Goal: Task Accomplishment & Management: Use online tool/utility

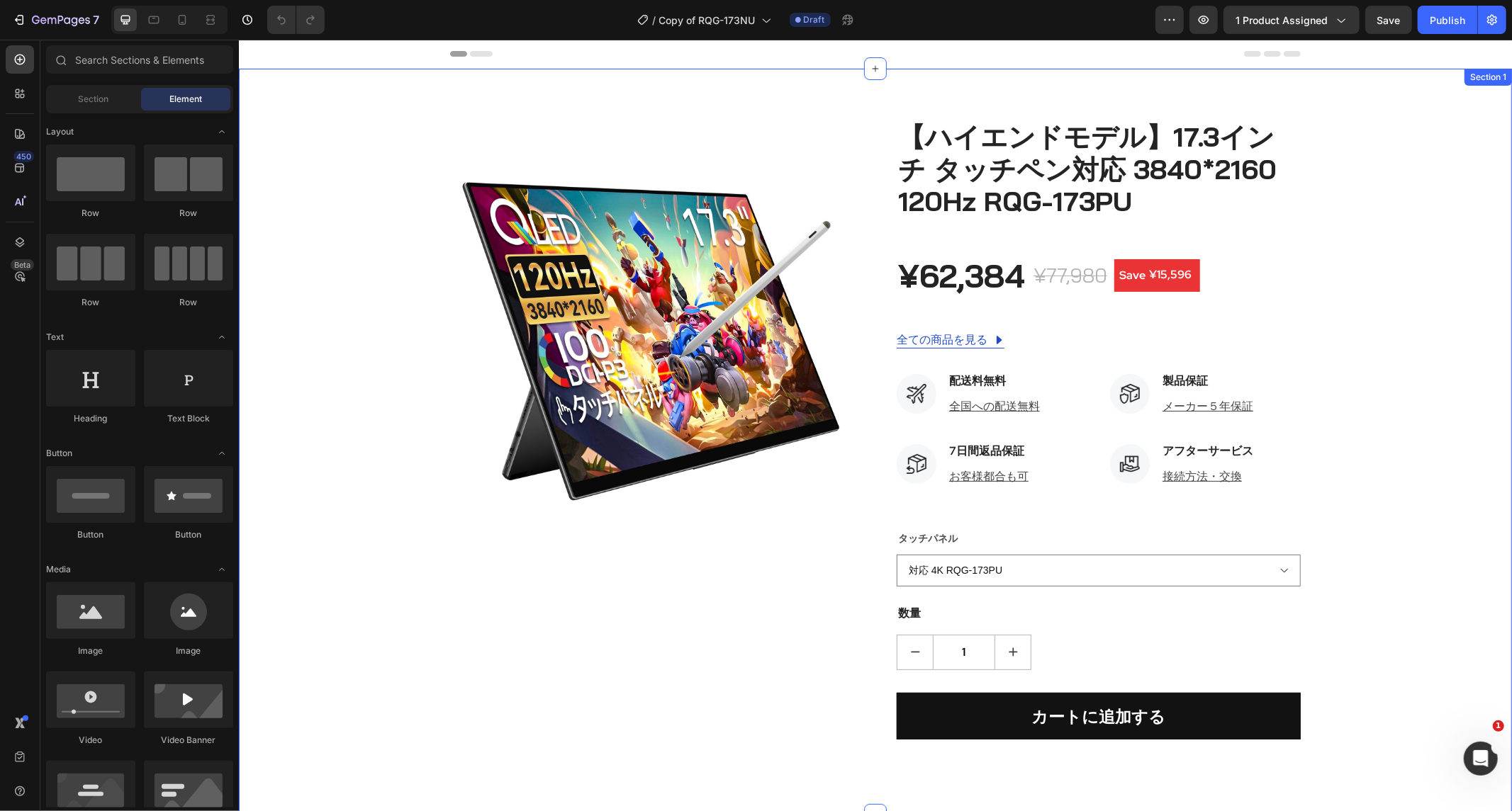
click at [612, 307] on img at bounding box center [652, 343] width 404 height 404
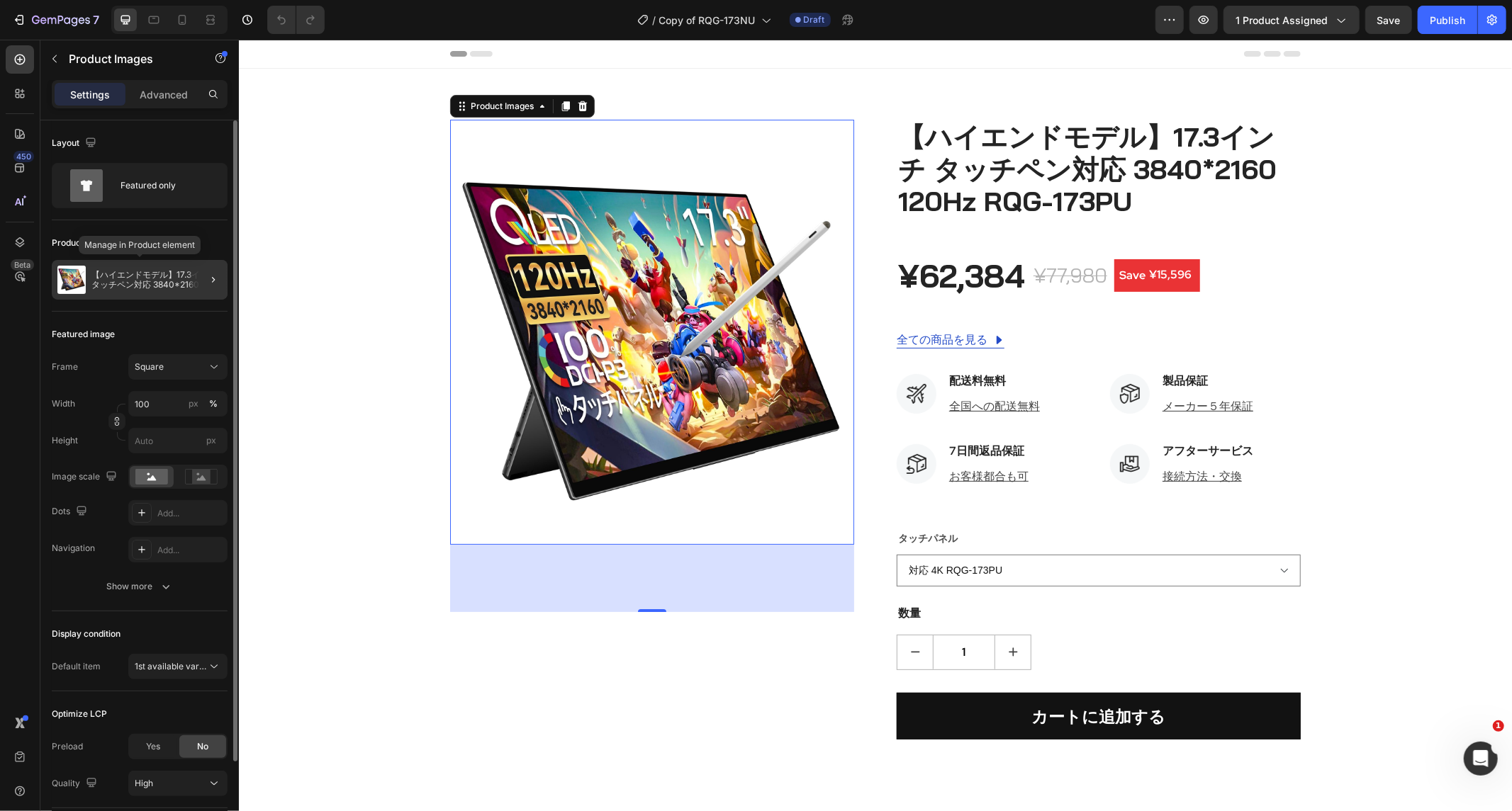
click at [154, 274] on p "【ハイエンドモデル】17.3インチ タッチペン対応 3840*2160 120Hz RQG-173PU" at bounding box center [157, 280] width 130 height 20
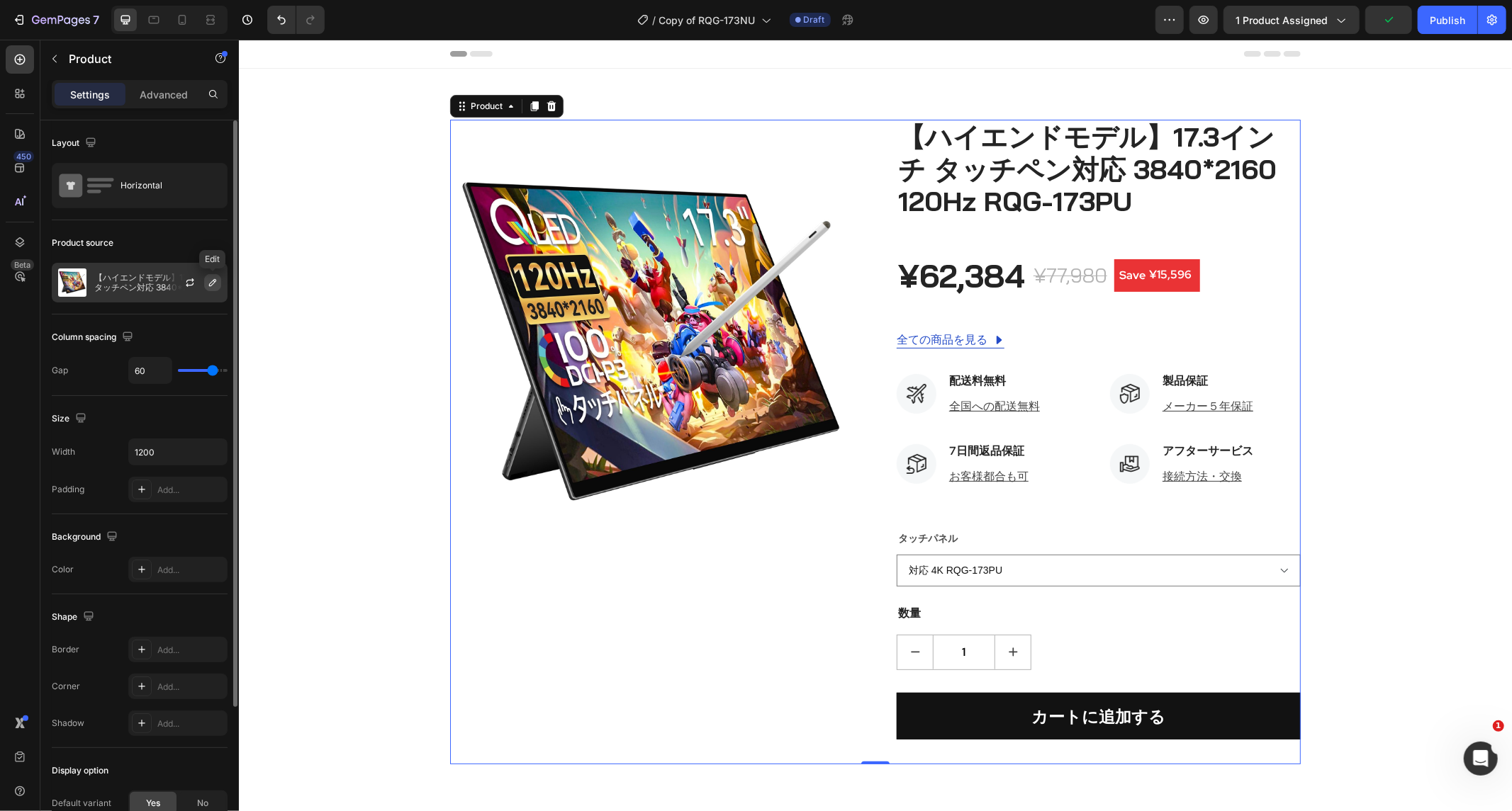
click at [209, 279] on icon "button" at bounding box center [212, 283] width 11 height 11
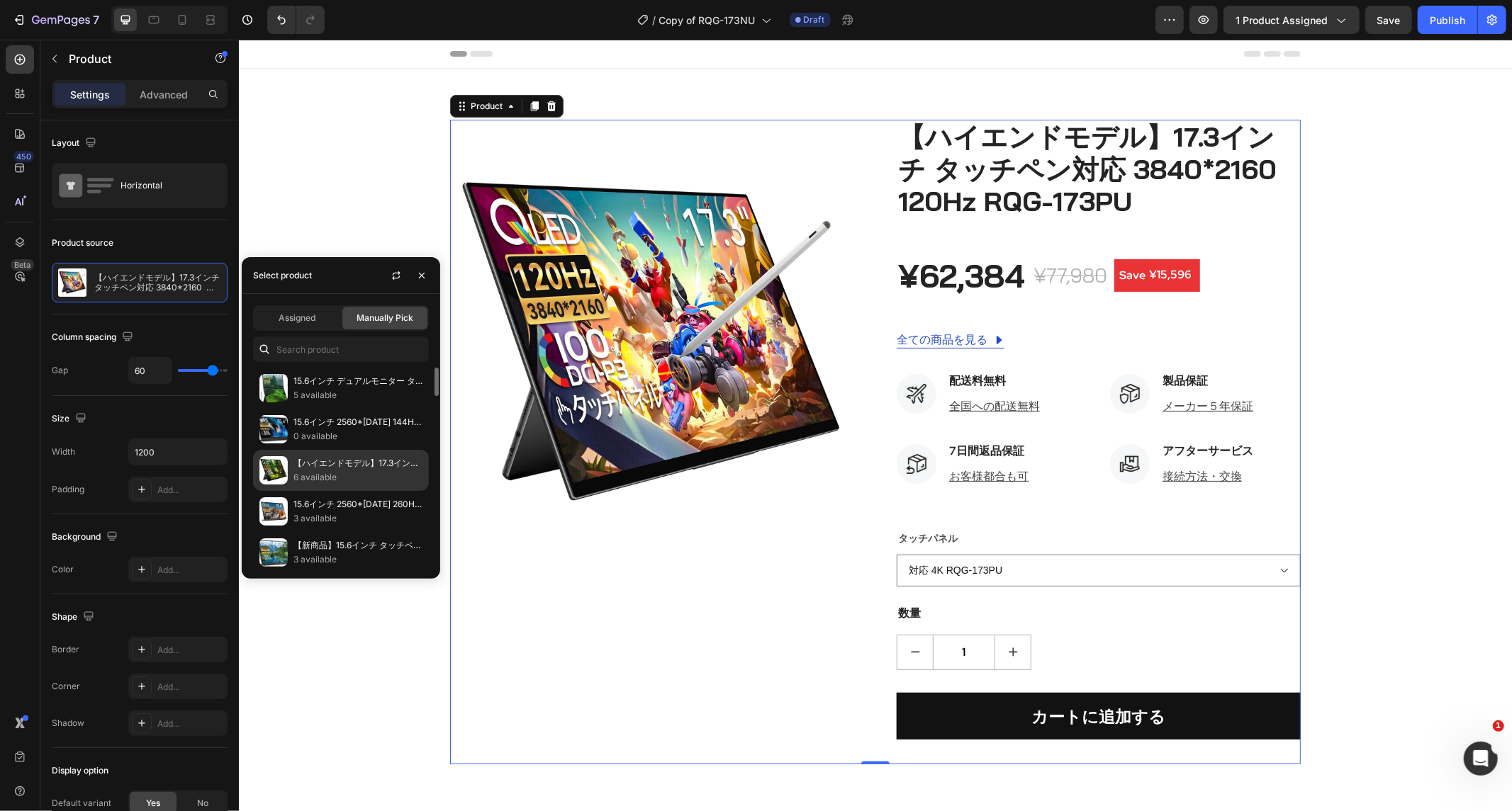
click at [357, 454] on div "【ハイエンドモデル】17.3インチ 3840*2160 120Hz RQG-173NU 6 available" at bounding box center [341, 471] width 176 height 41
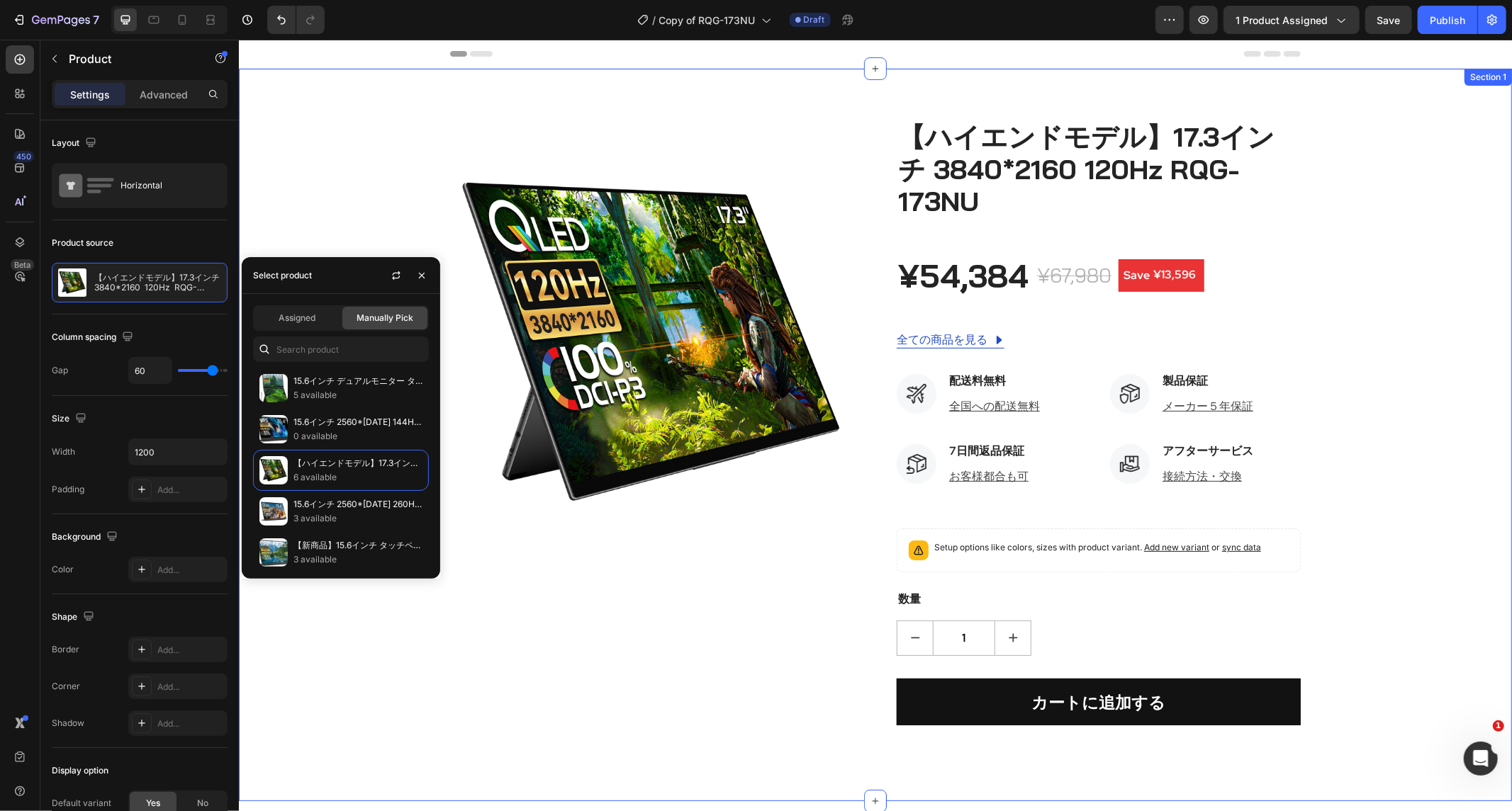
click at [389, 171] on div "Product Images 【ハイエンドモデル】17.3インチ 3840*2160 120Hz RQG-173NU (P) Title ¥54,384 (P…" at bounding box center [875, 435] width 1252 height 631
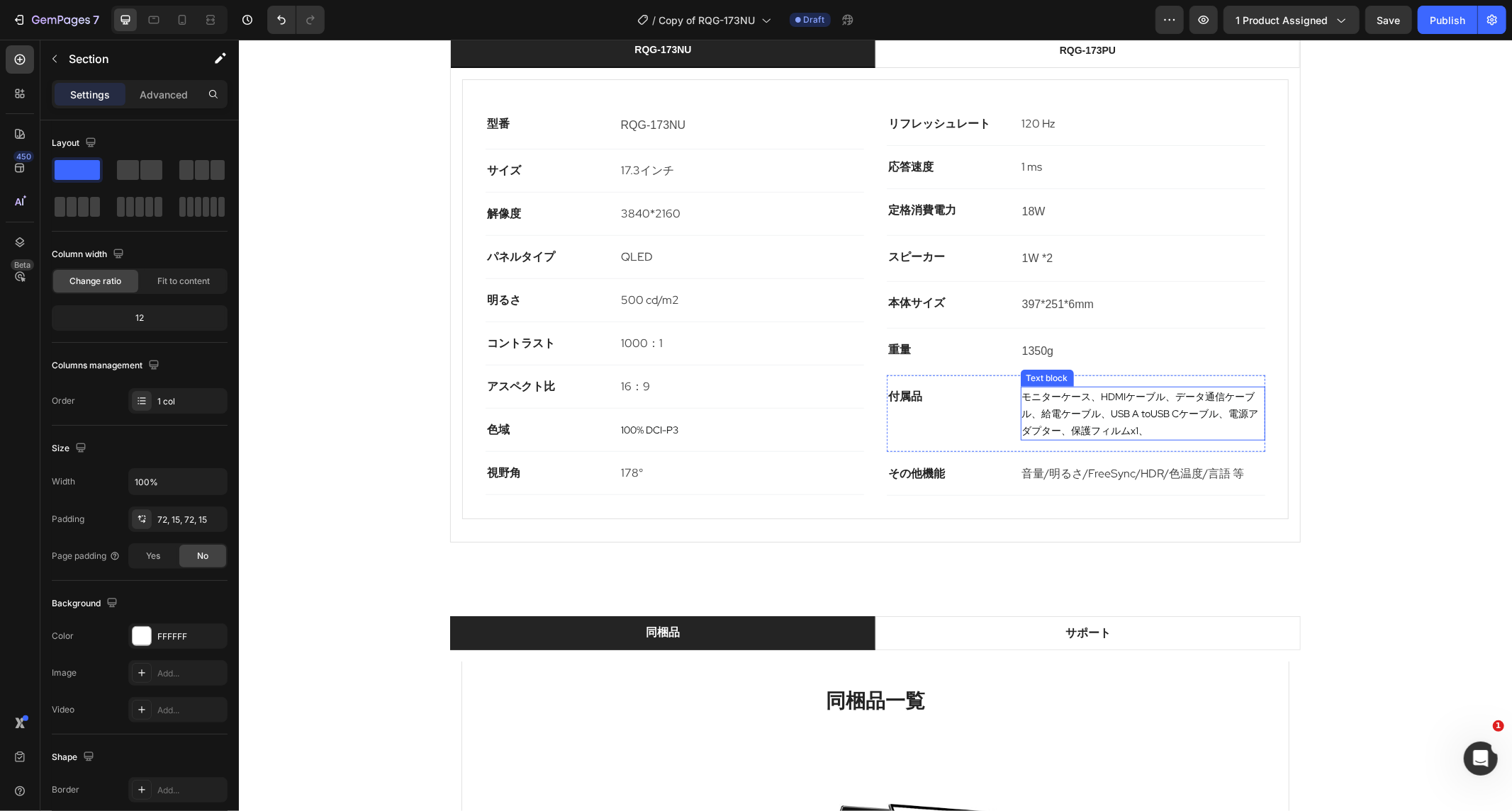
scroll to position [709, 0]
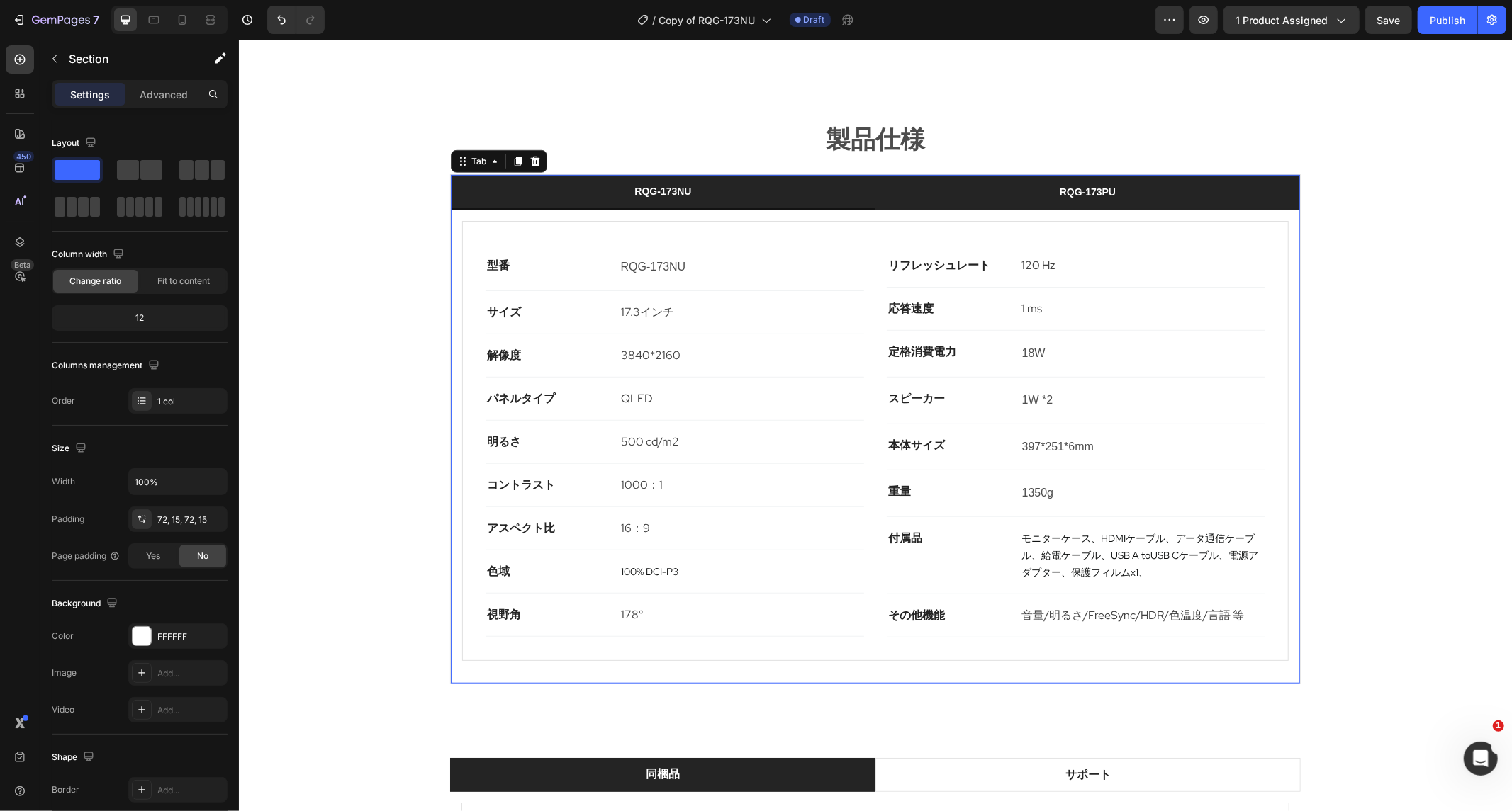
click at [923, 174] on li "RQG-173PU" at bounding box center [1087, 191] width 425 height 34
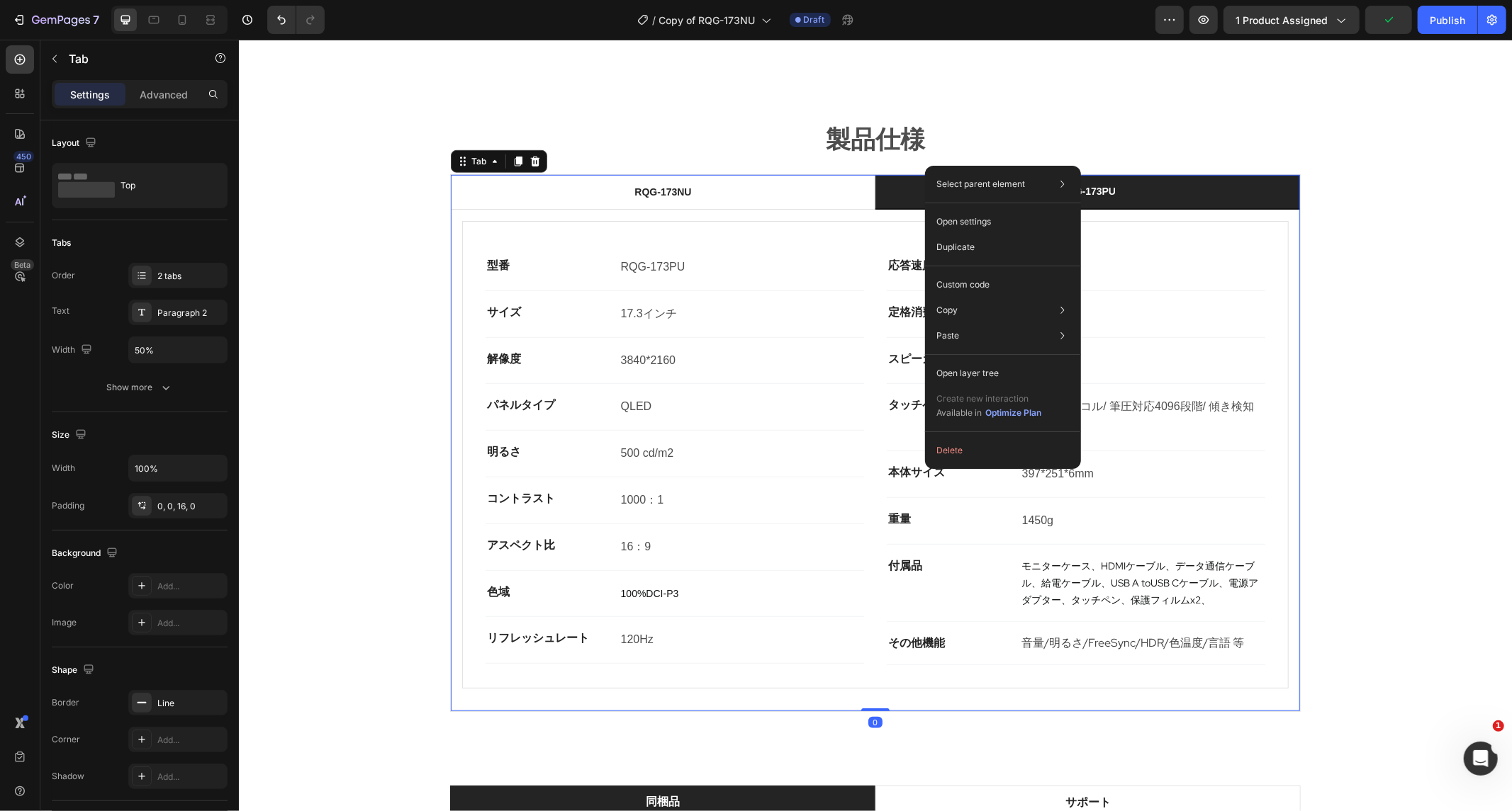
click at [912, 174] on li "RQG-173PU" at bounding box center [1087, 191] width 425 height 34
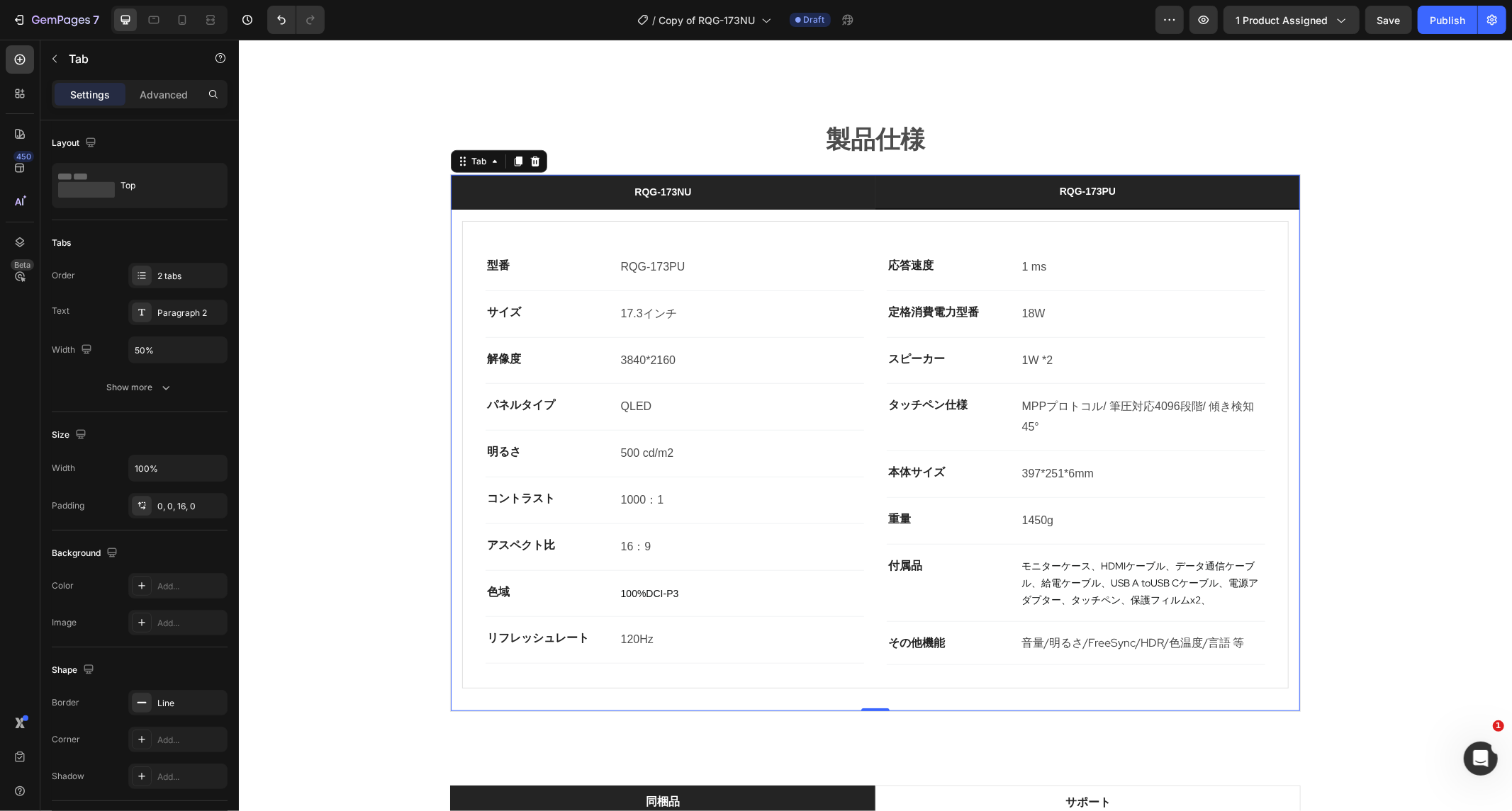
click at [488, 174] on li "RQG-173NU" at bounding box center [663, 191] width 425 height 34
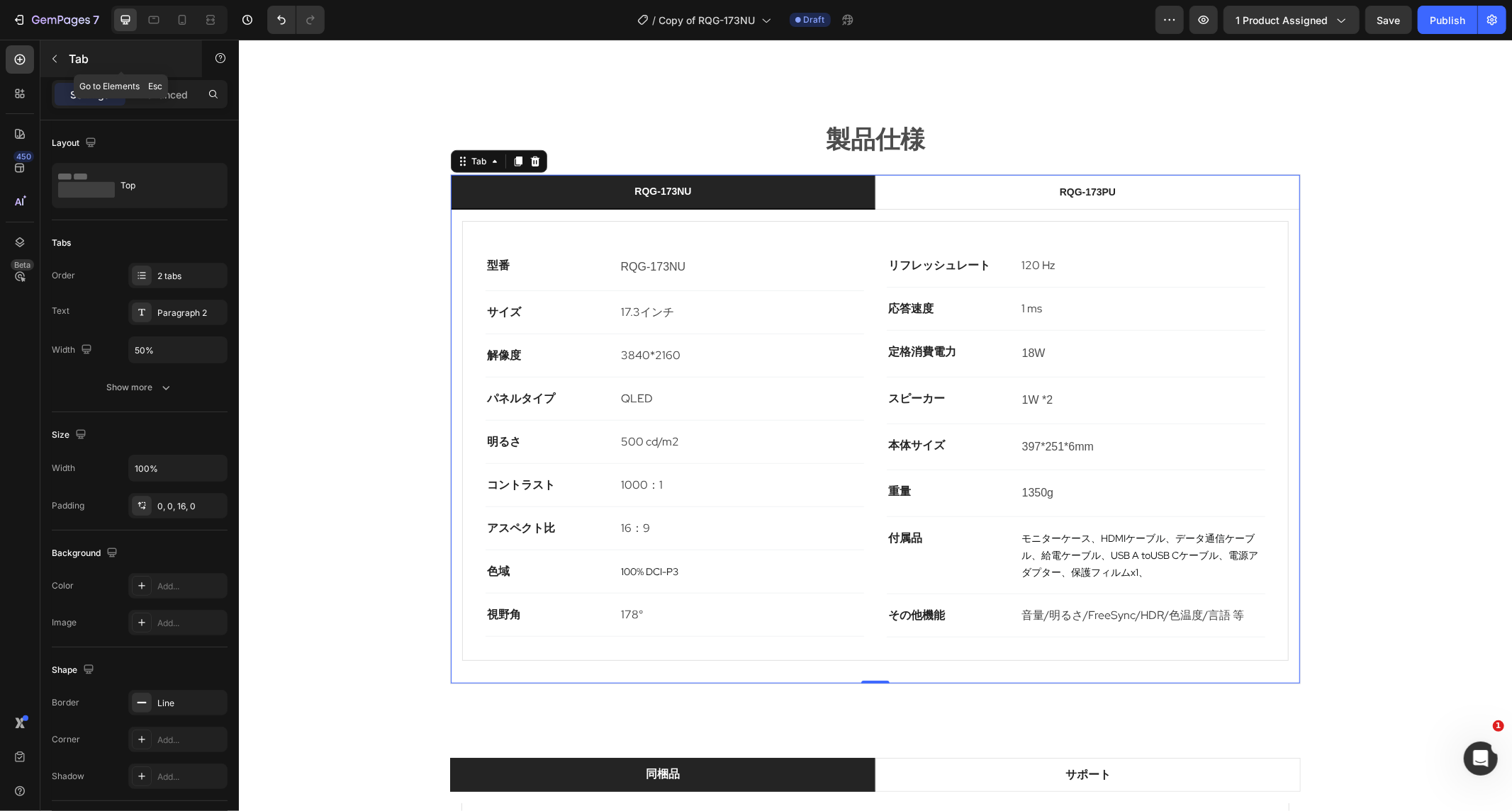
click at [62, 48] on button "button" at bounding box center [54, 59] width 23 height 23
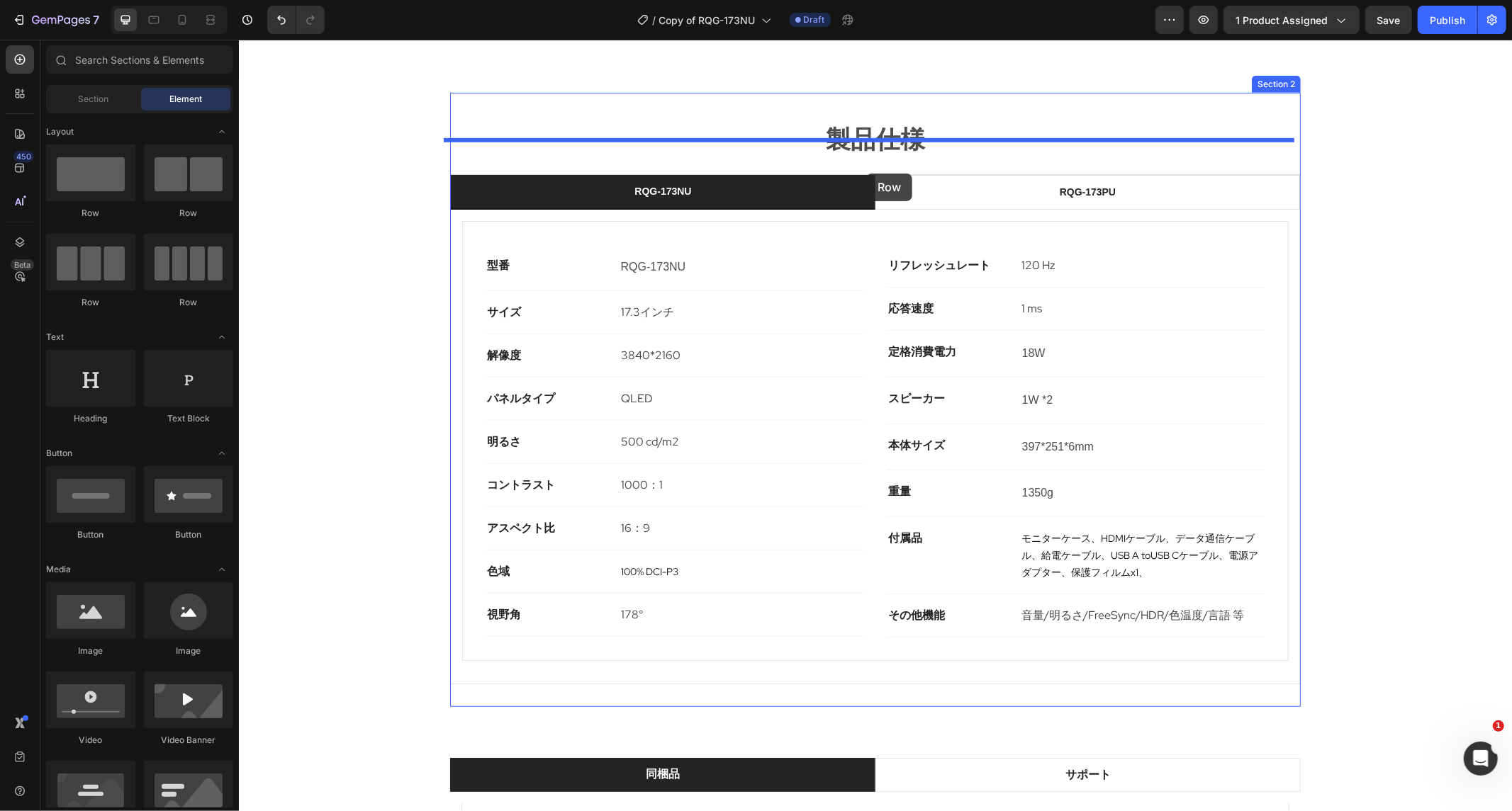
drag, startPoint x: 345, startPoint y: 201, endPoint x: 866, endPoint y: 171, distance: 521.9
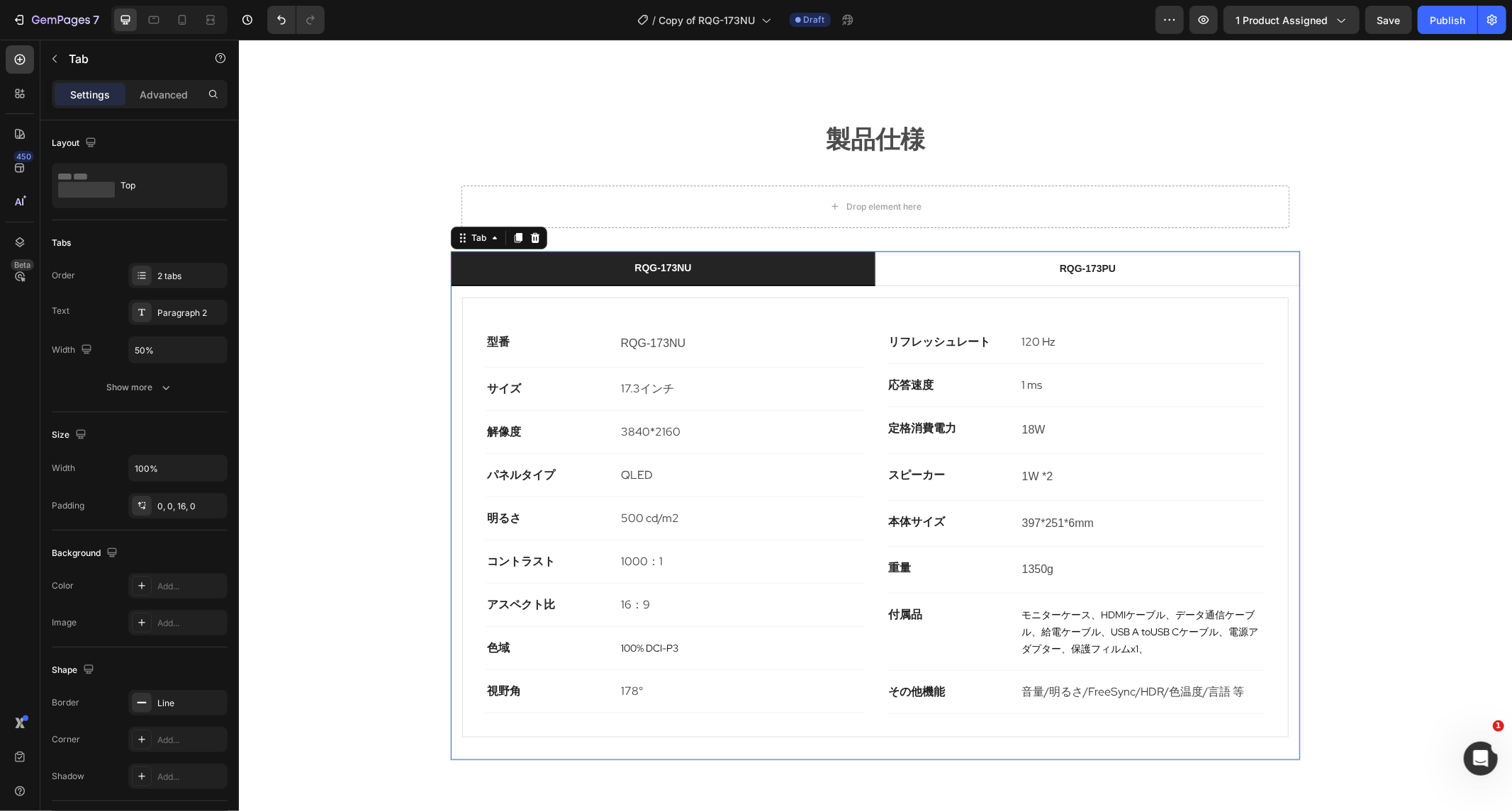
click at [840, 251] on li "RQG-173NU" at bounding box center [663, 268] width 425 height 34
click at [802, 251] on li "RQG-173NU" at bounding box center [663, 268] width 425 height 34
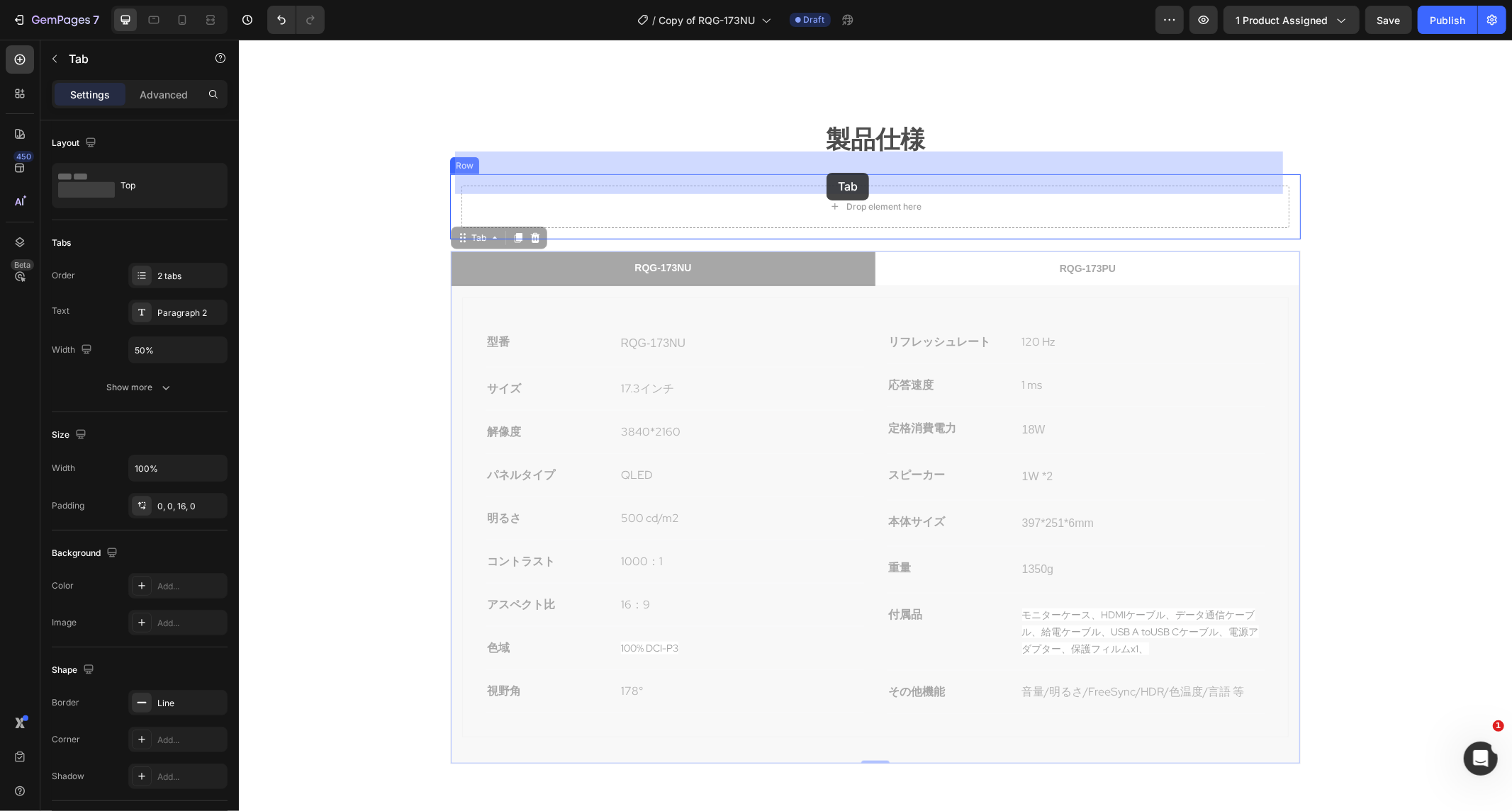
drag, startPoint x: 745, startPoint y: 233, endPoint x: 826, endPoint y: 172, distance: 101.4
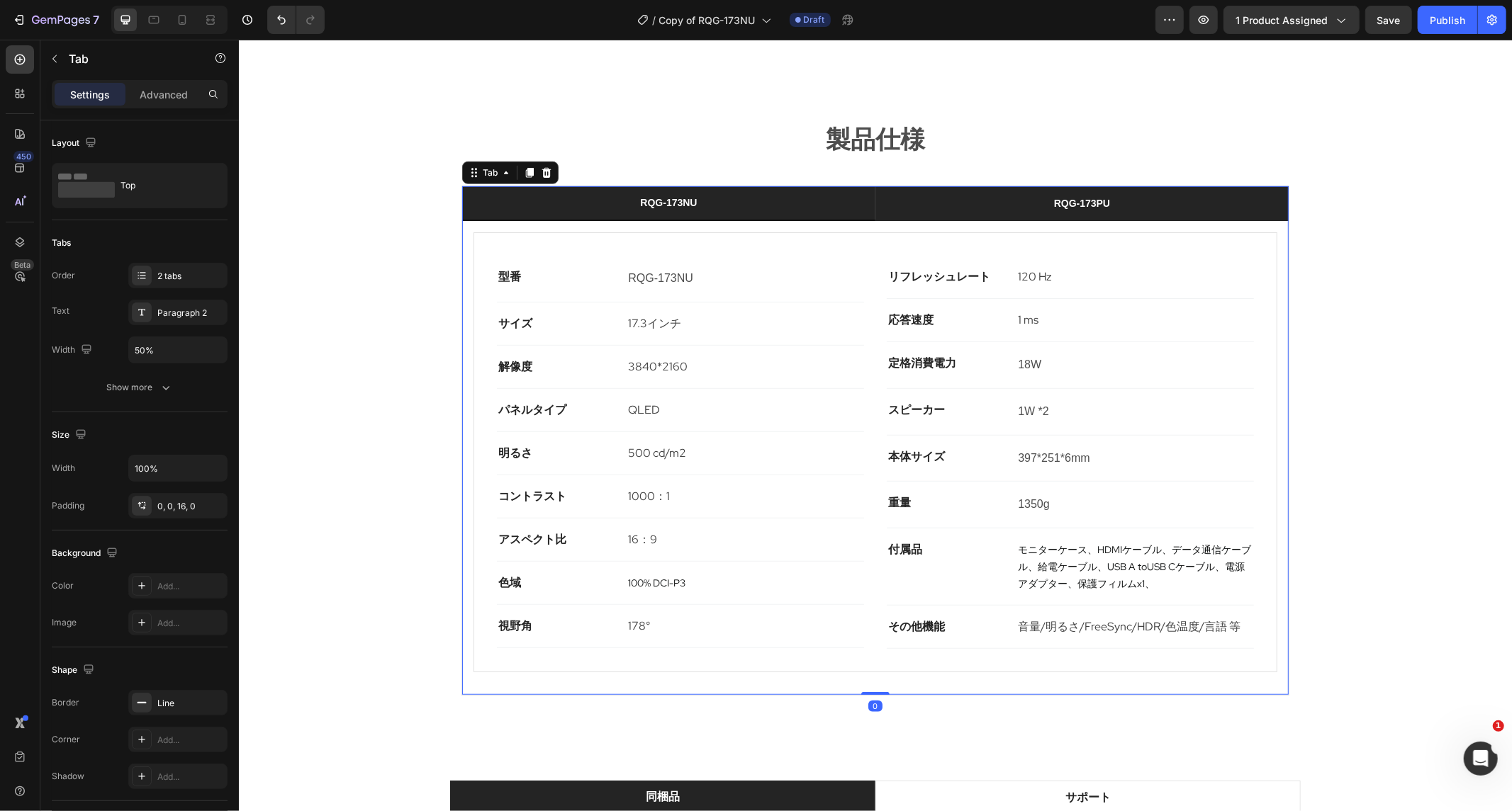
click at [919, 186] on li "RQG-173PU" at bounding box center [1081, 203] width 413 height 34
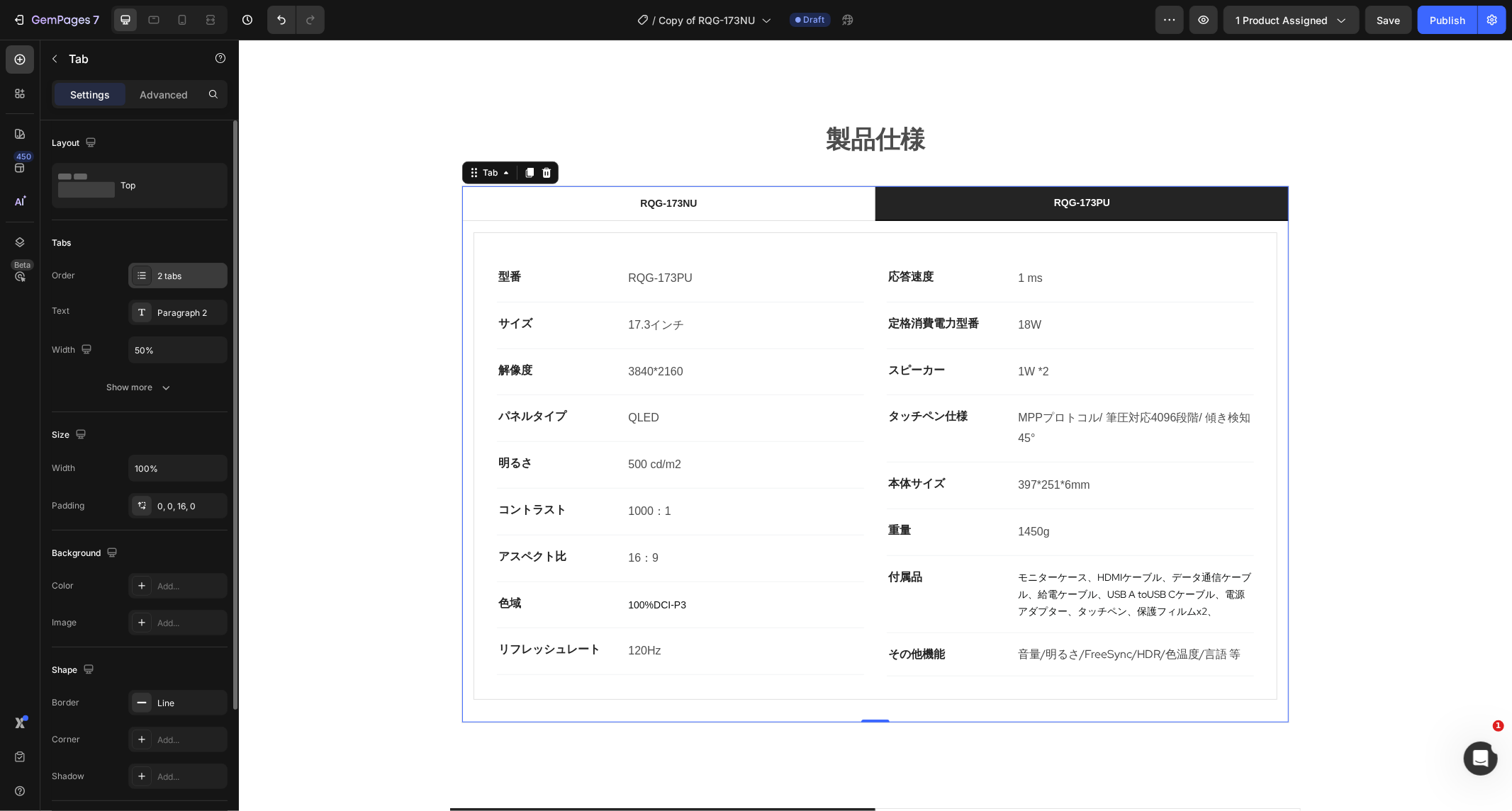
click at [204, 278] on div "2 tabs" at bounding box center [190, 276] width 67 height 12
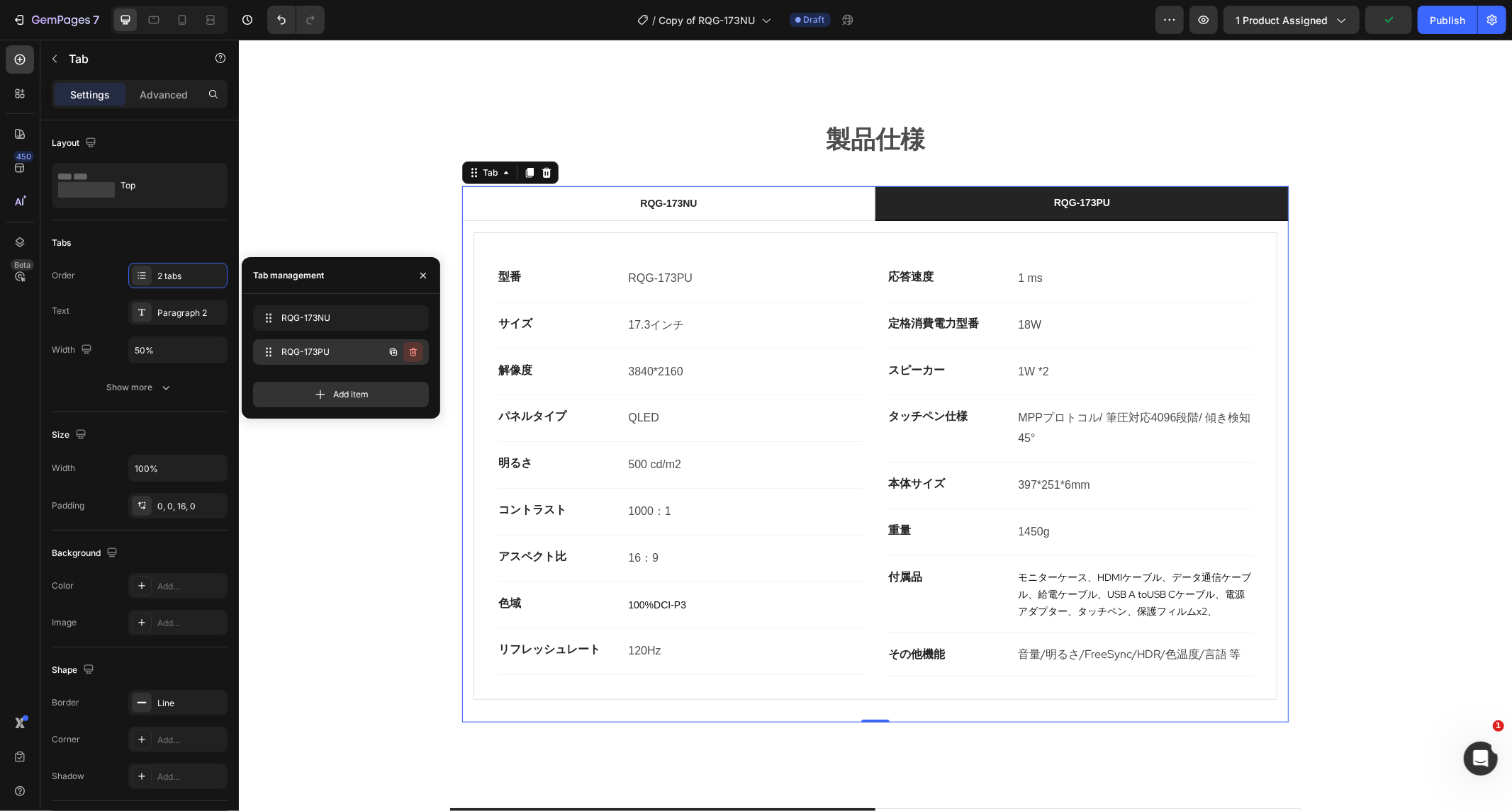
click at [411, 351] on icon "button" at bounding box center [413, 351] width 11 height 11
click at [400, 356] on div "Delete" at bounding box center [403, 351] width 26 height 12
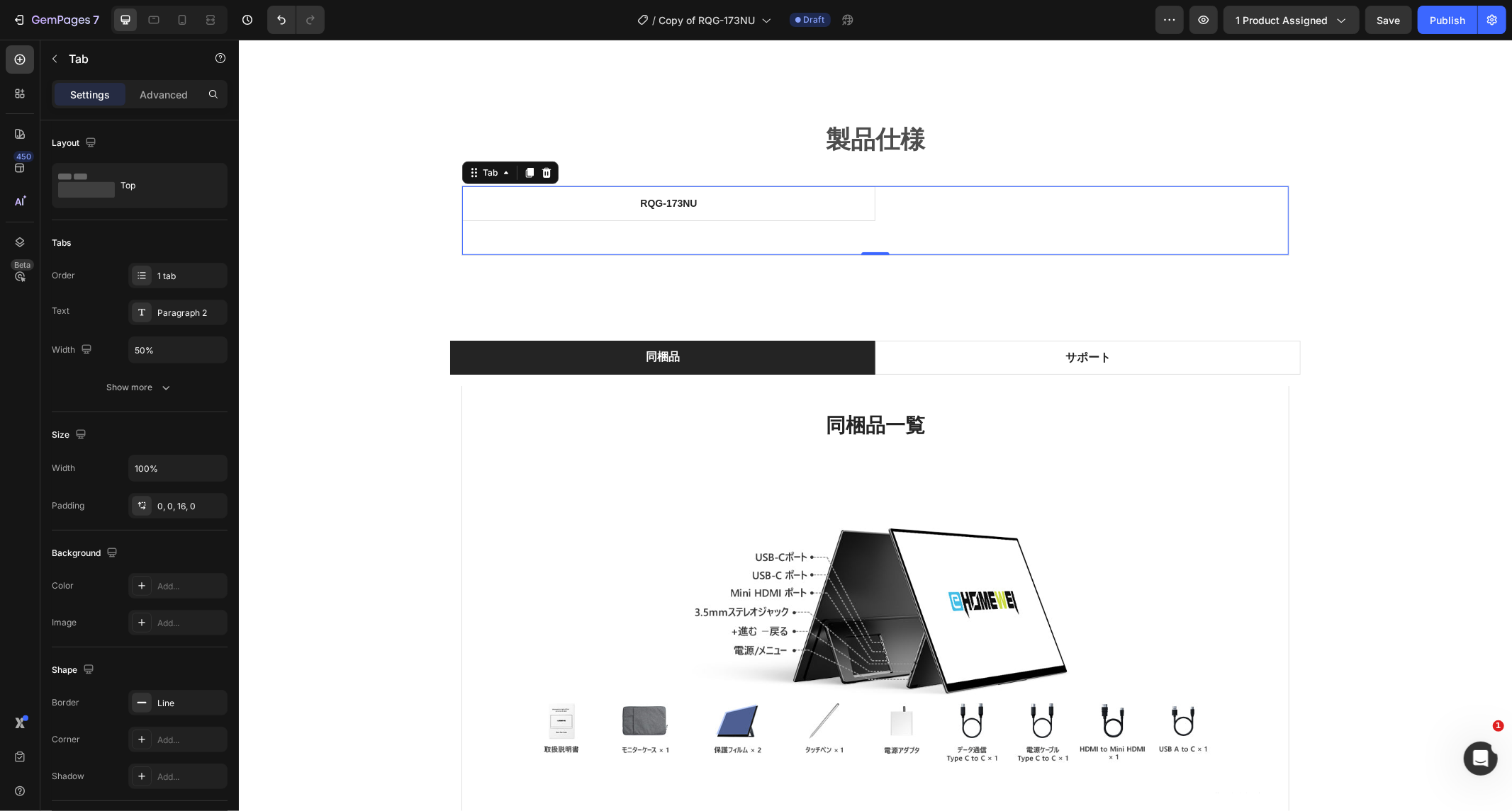
click at [867, 220] on div "型番 Text block RQG-173NU Text Block Row サイズ Text block 17.3インチ Text block Row 解像…" at bounding box center [874, 231] width 827 height 23
click at [863, 277] on div at bounding box center [874, 288] width 23 height 23
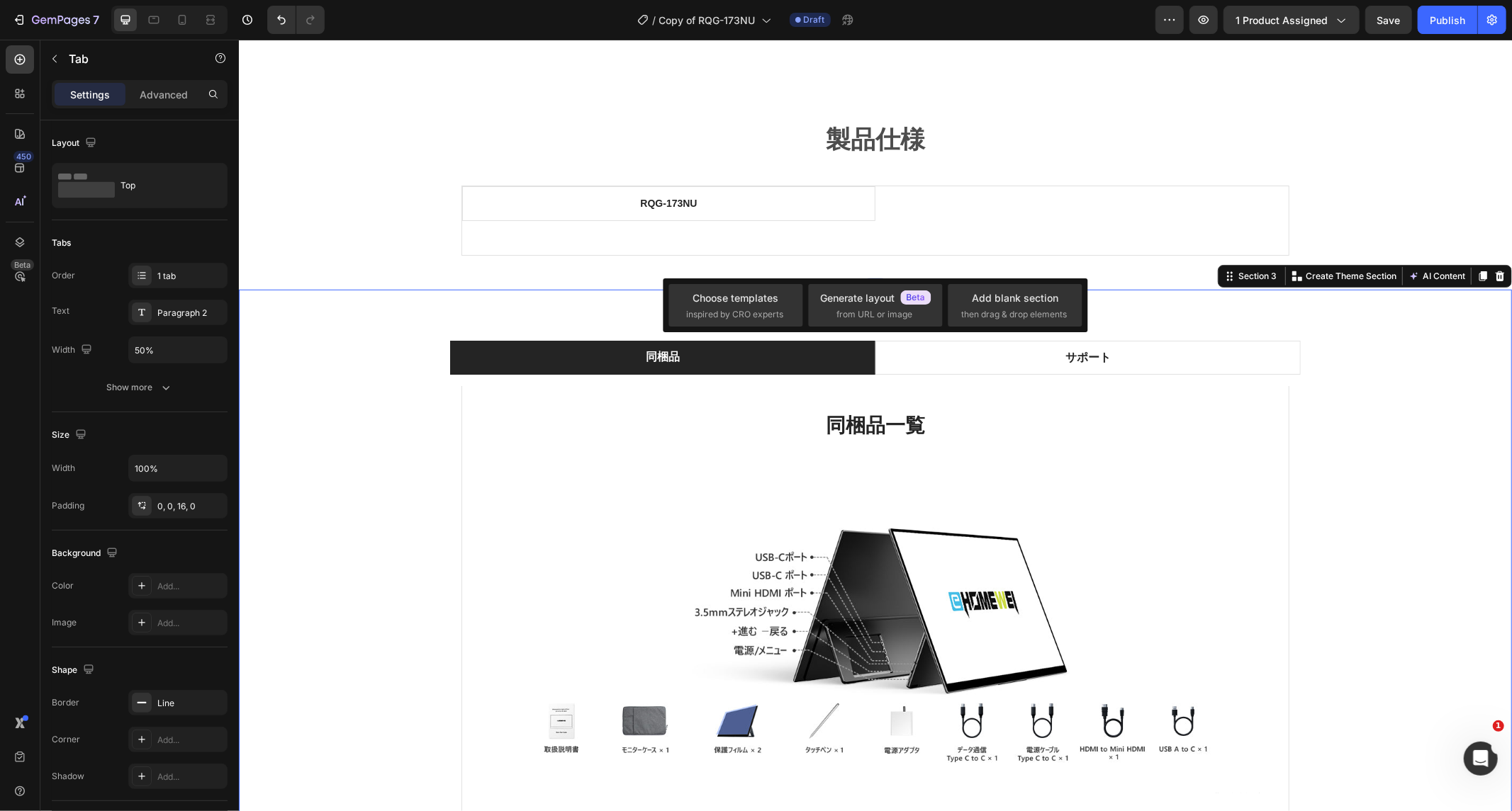
click at [803, 289] on div "同梱品 サポート 同梱品一覧 Heading Image Text Block Row Row RQG-173NUにはタッチペンは付属しません。 Text B…" at bounding box center [874, 595] width 1273 height 612
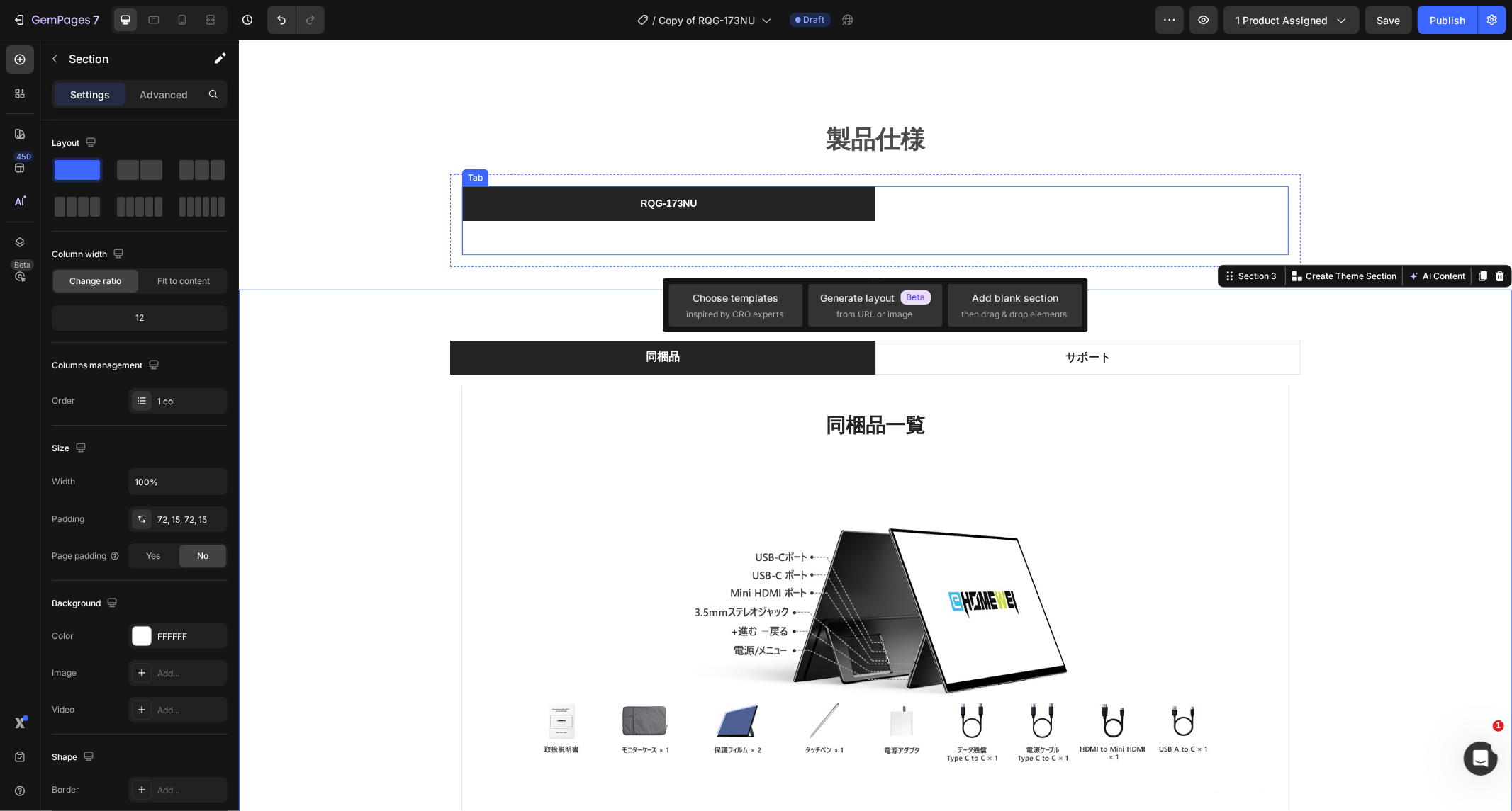
click at [826, 186] on li "RQG-173NU" at bounding box center [668, 203] width 413 height 34
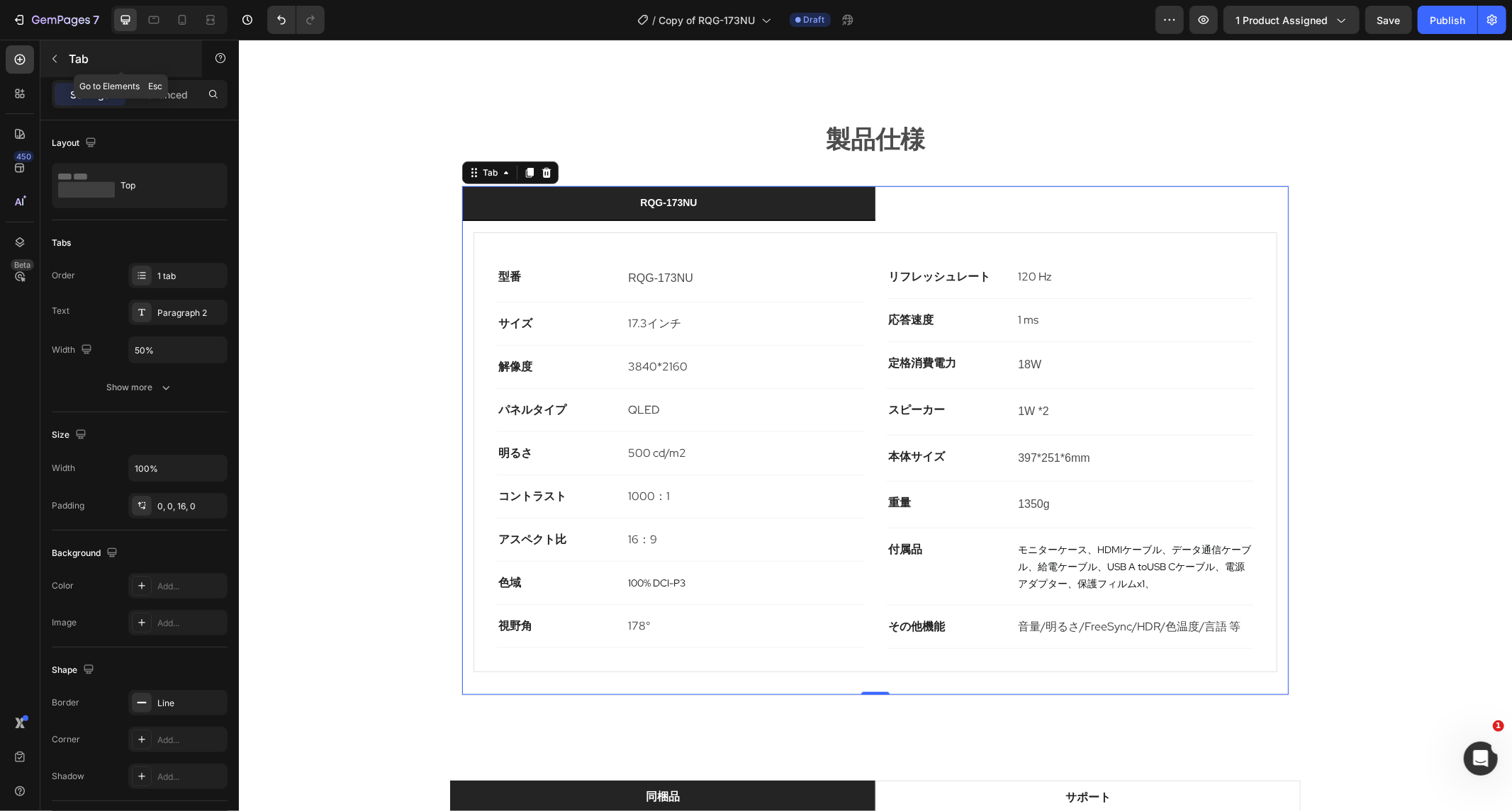
click at [51, 59] on icon "button" at bounding box center [54, 59] width 11 height 11
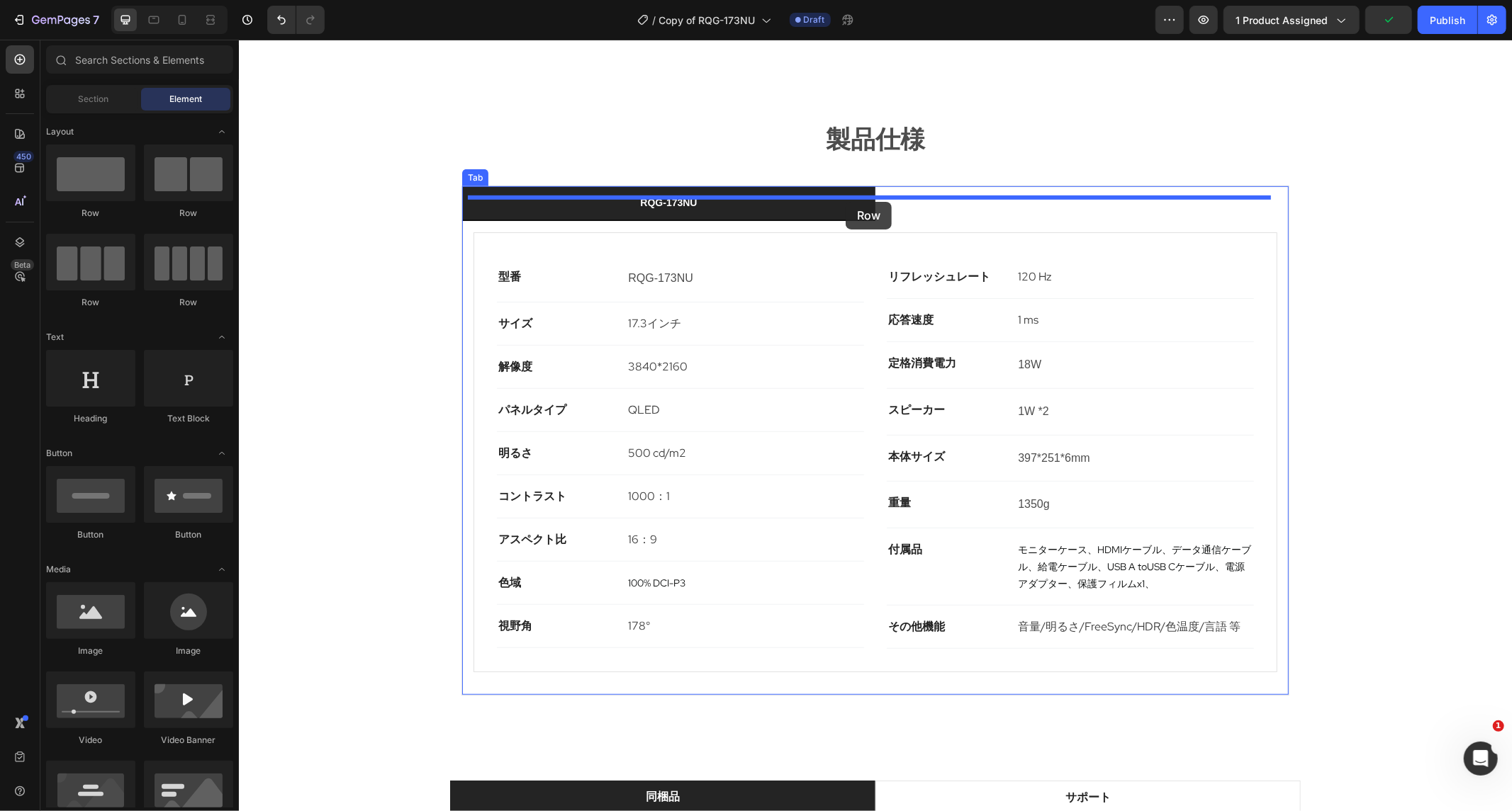
drag, startPoint x: 319, startPoint y: 231, endPoint x: 845, endPoint y: 201, distance: 526.9
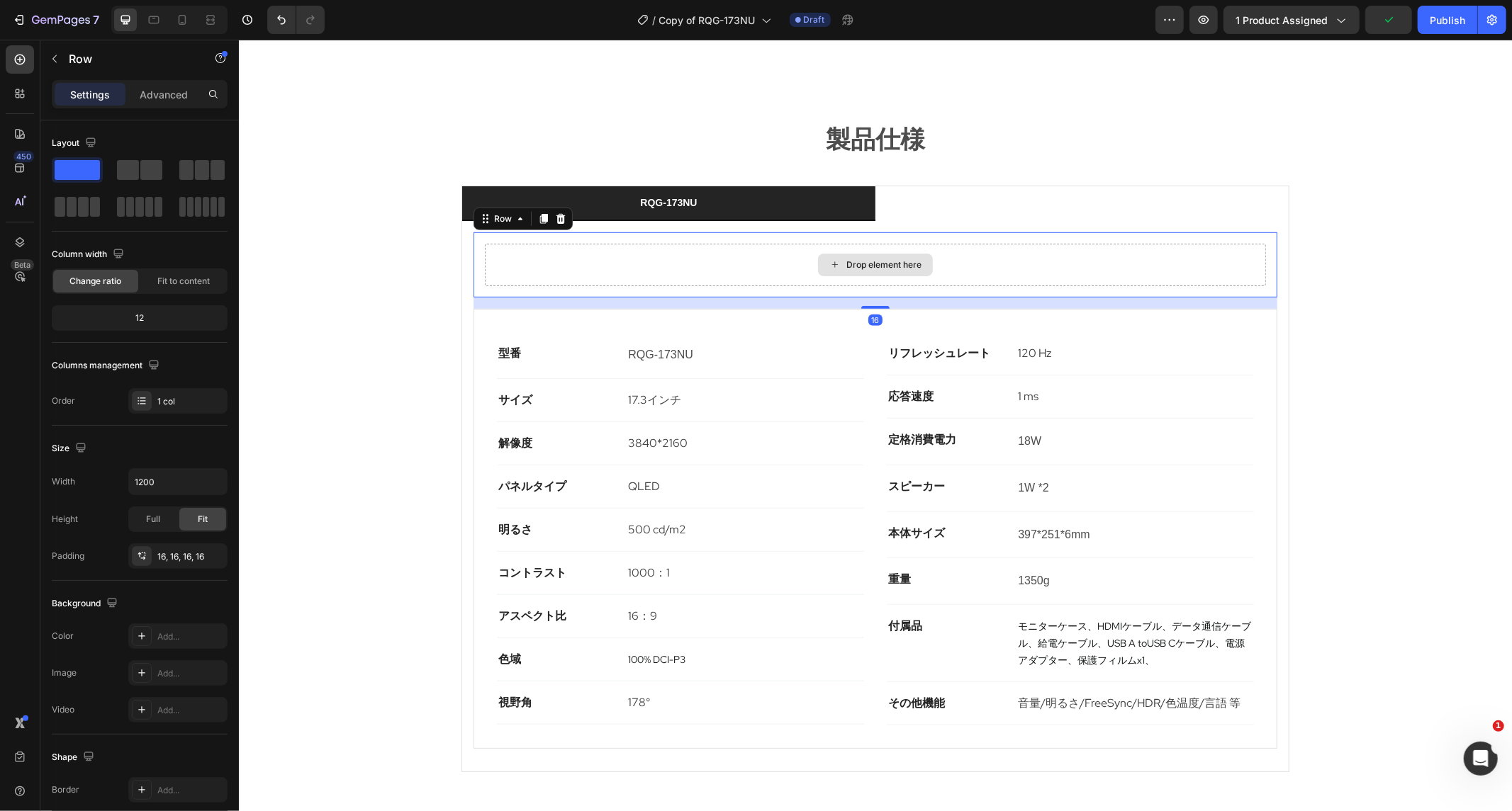
click at [969, 243] on div "Drop element here" at bounding box center [874, 264] width 781 height 42
click at [53, 64] on icon "button" at bounding box center [54, 59] width 11 height 11
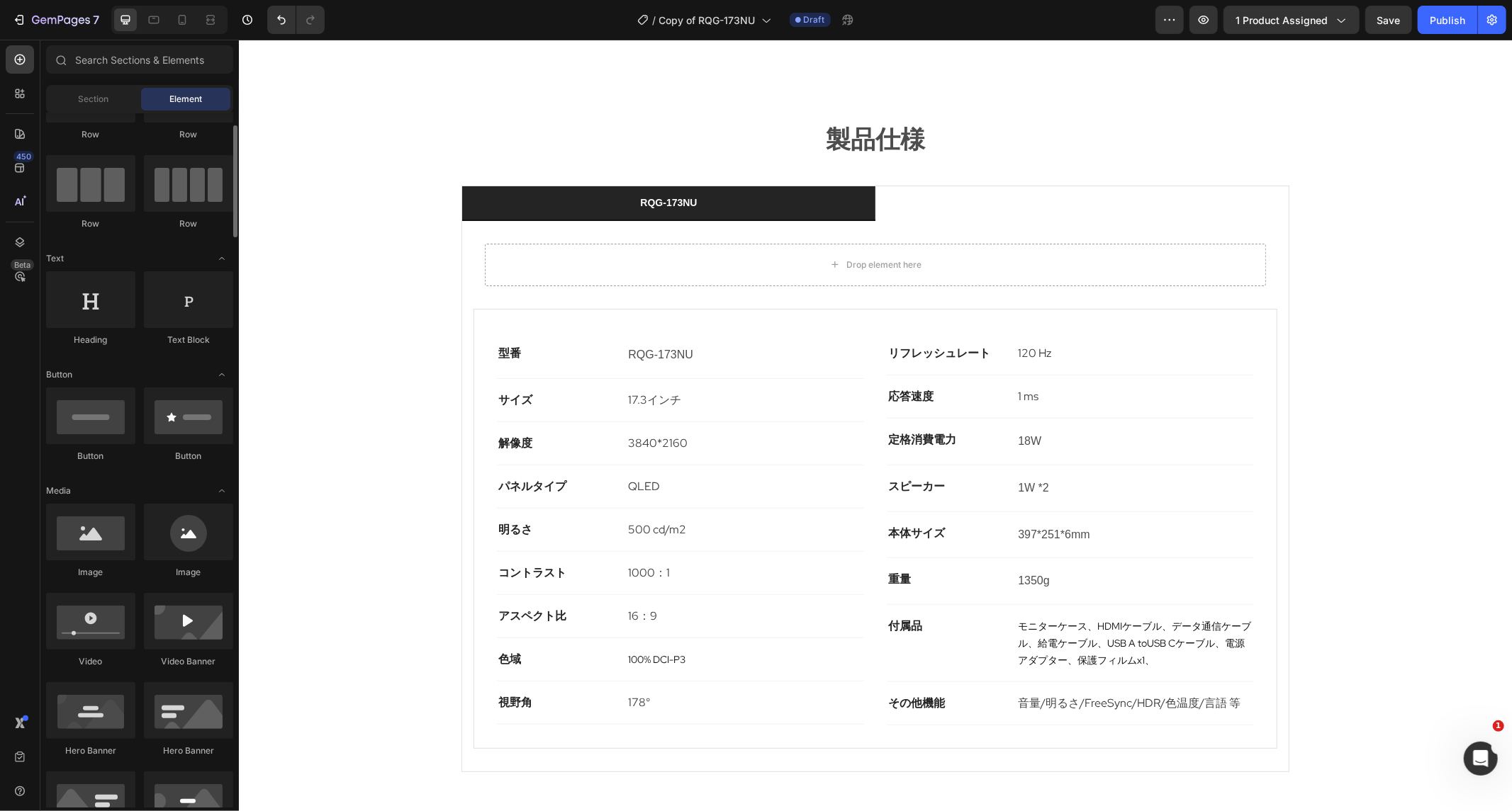
scroll to position [0, 0]
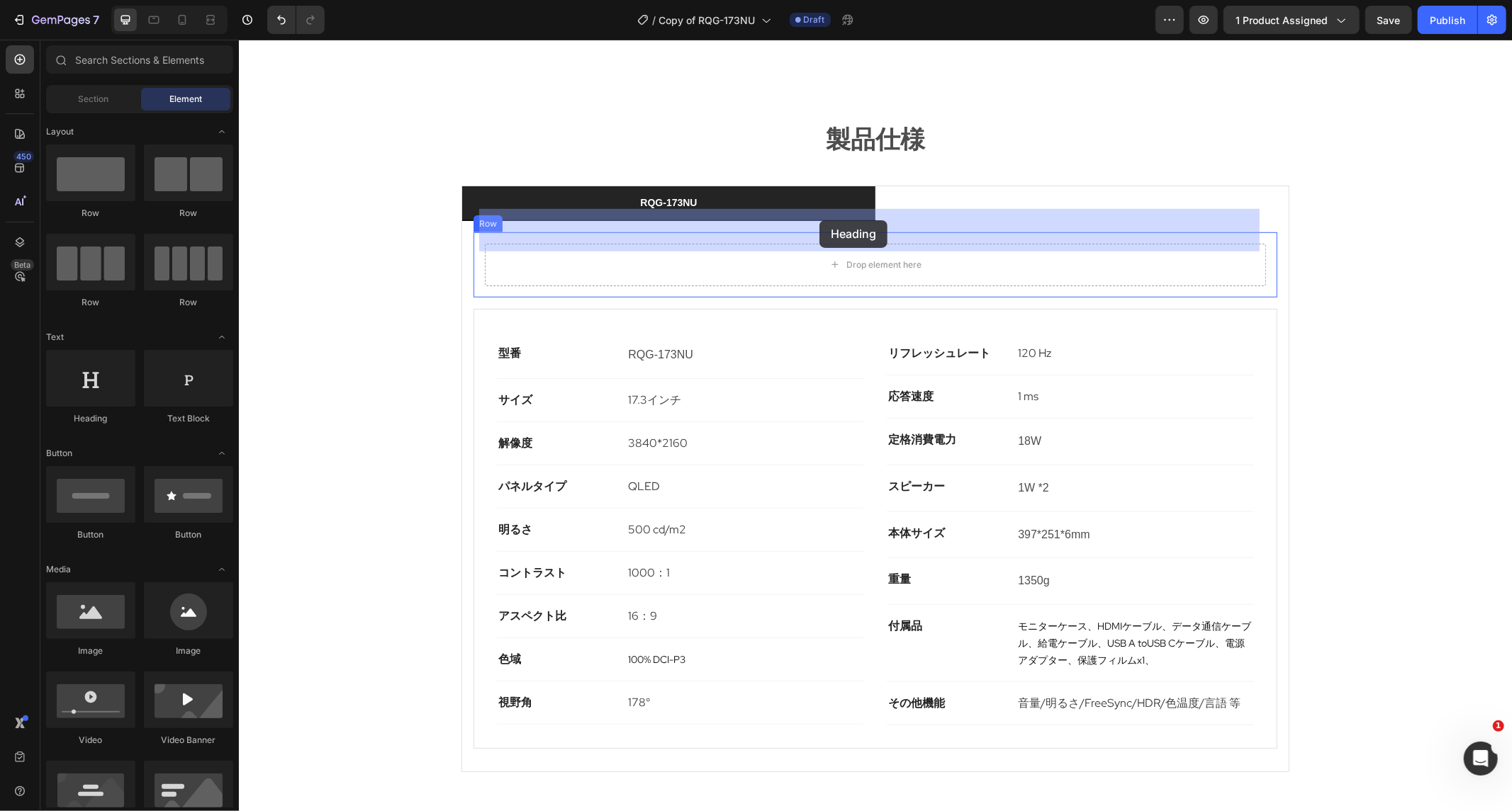
drag, startPoint x: 377, startPoint y: 438, endPoint x: 819, endPoint y: 220, distance: 492.8
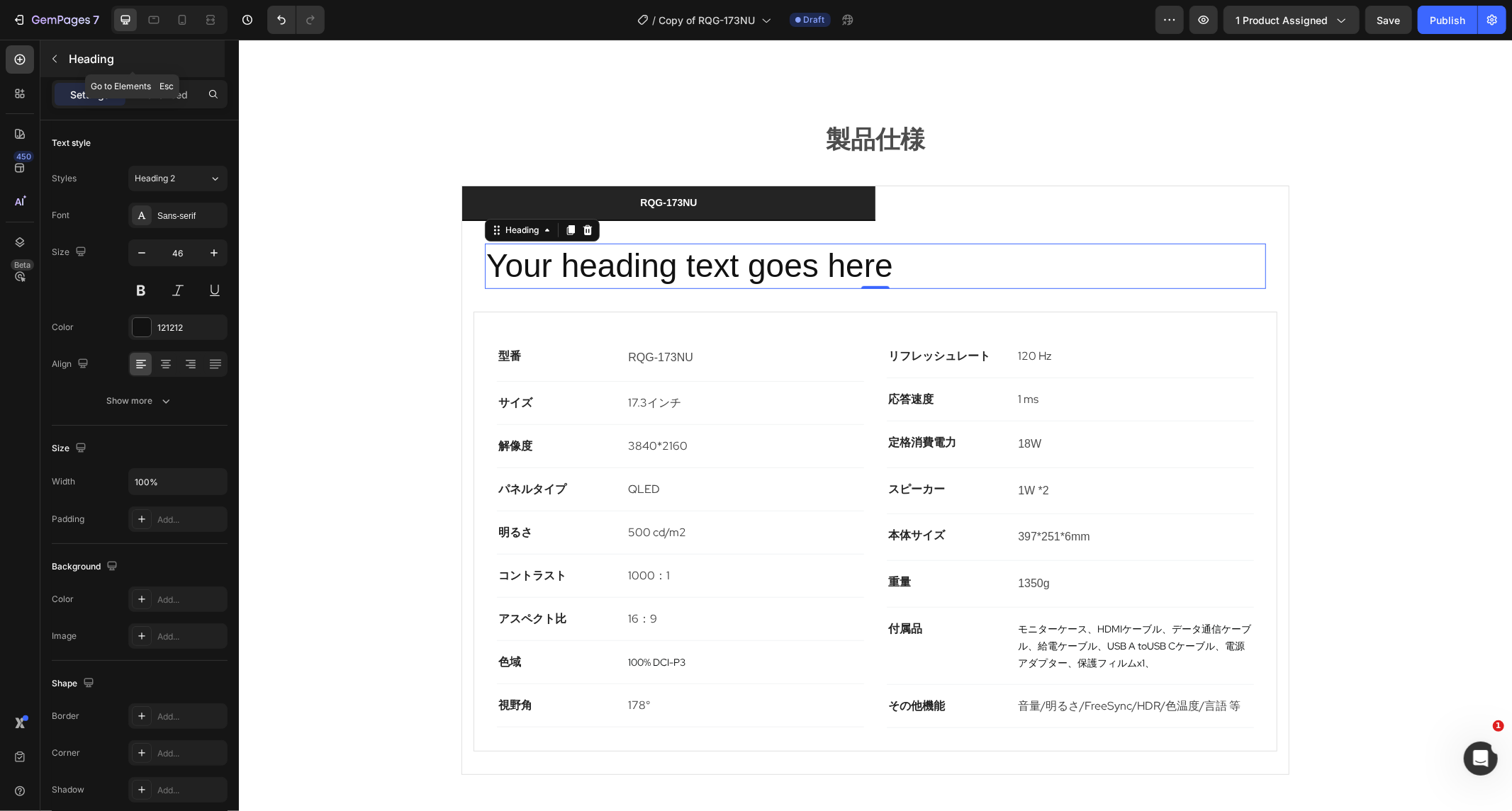
click at [55, 55] on icon "button" at bounding box center [54, 59] width 11 height 11
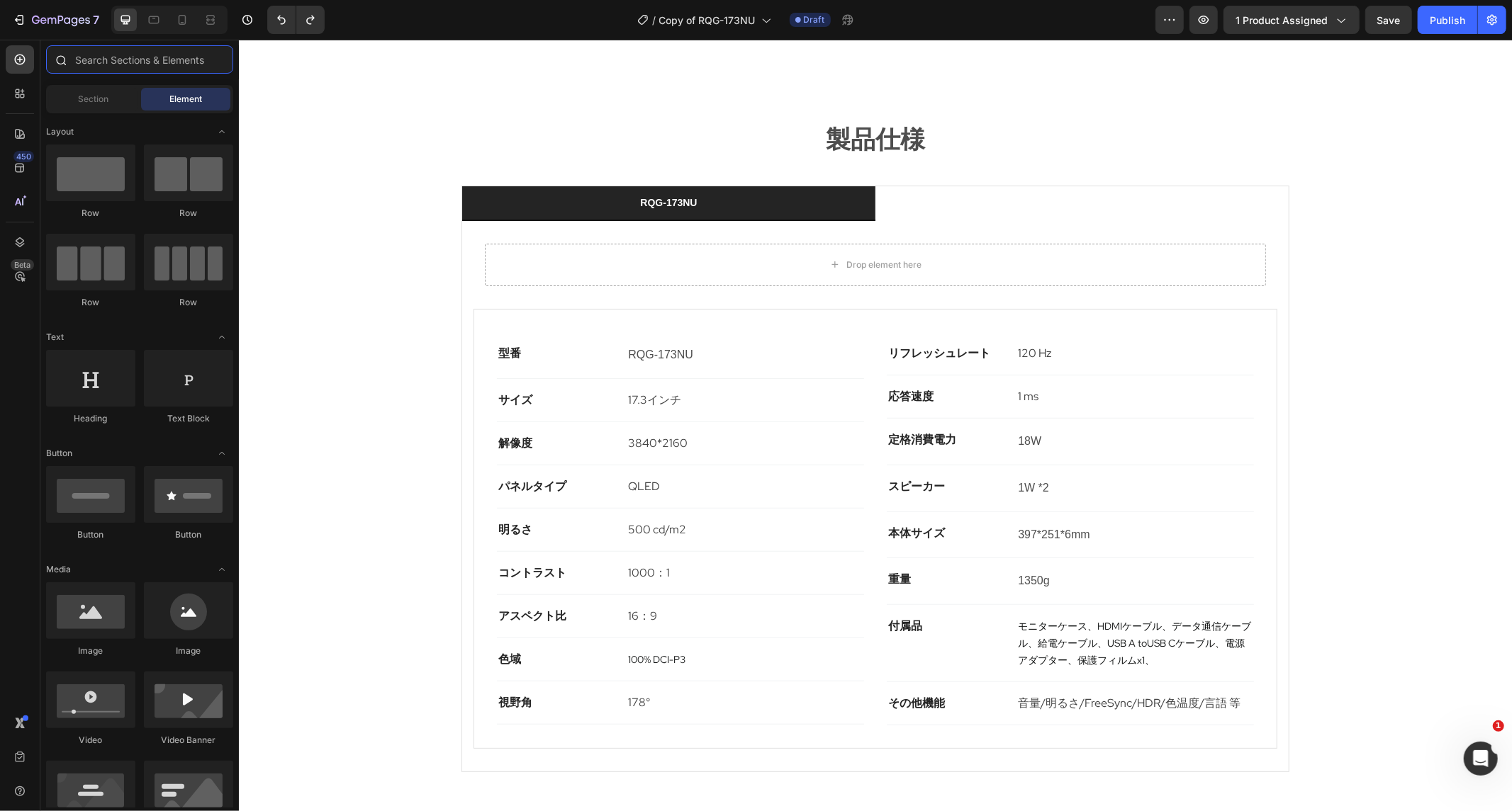
click at [160, 64] on input "text" at bounding box center [140, 59] width 187 height 29
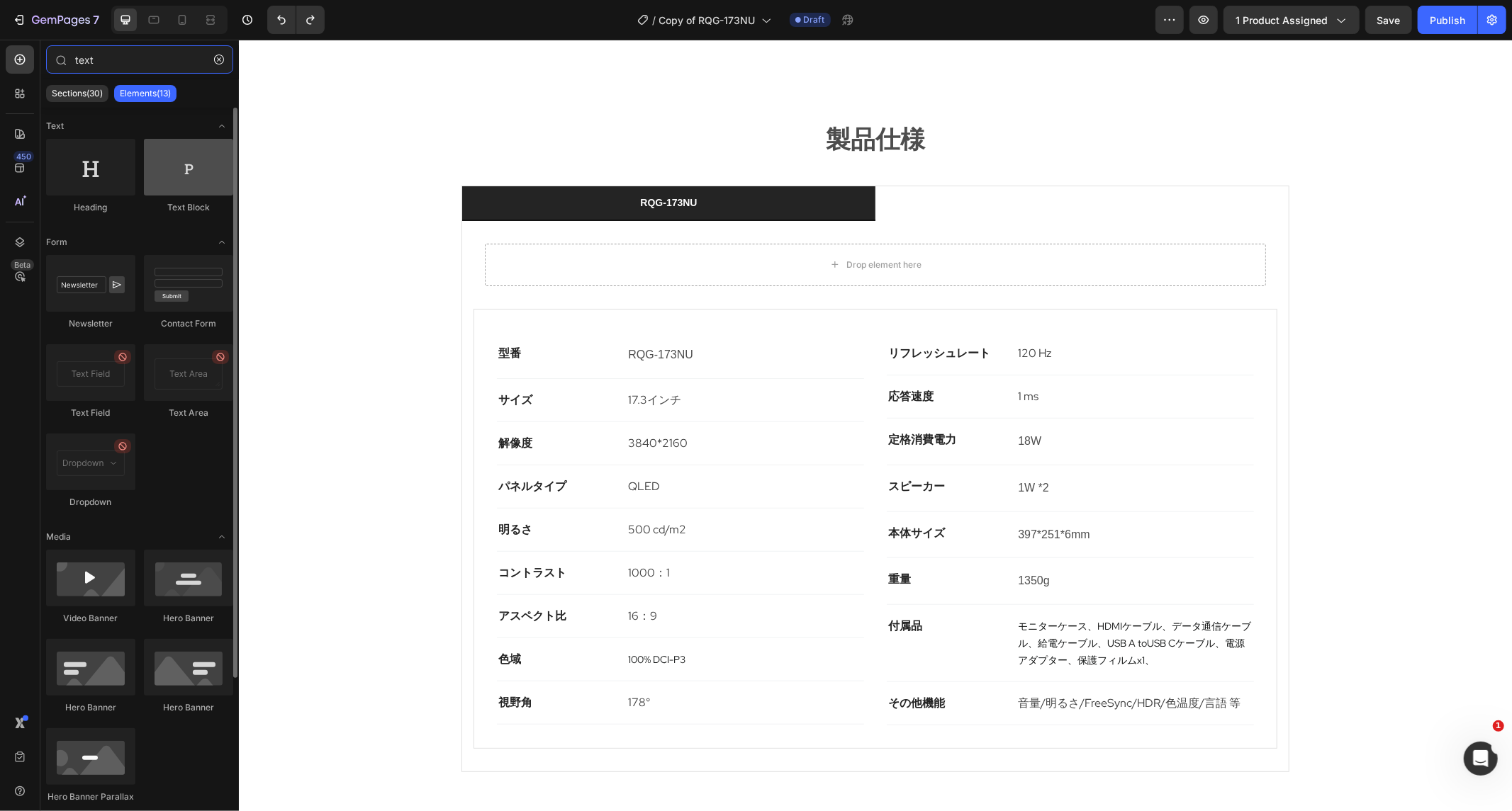
type input "text"
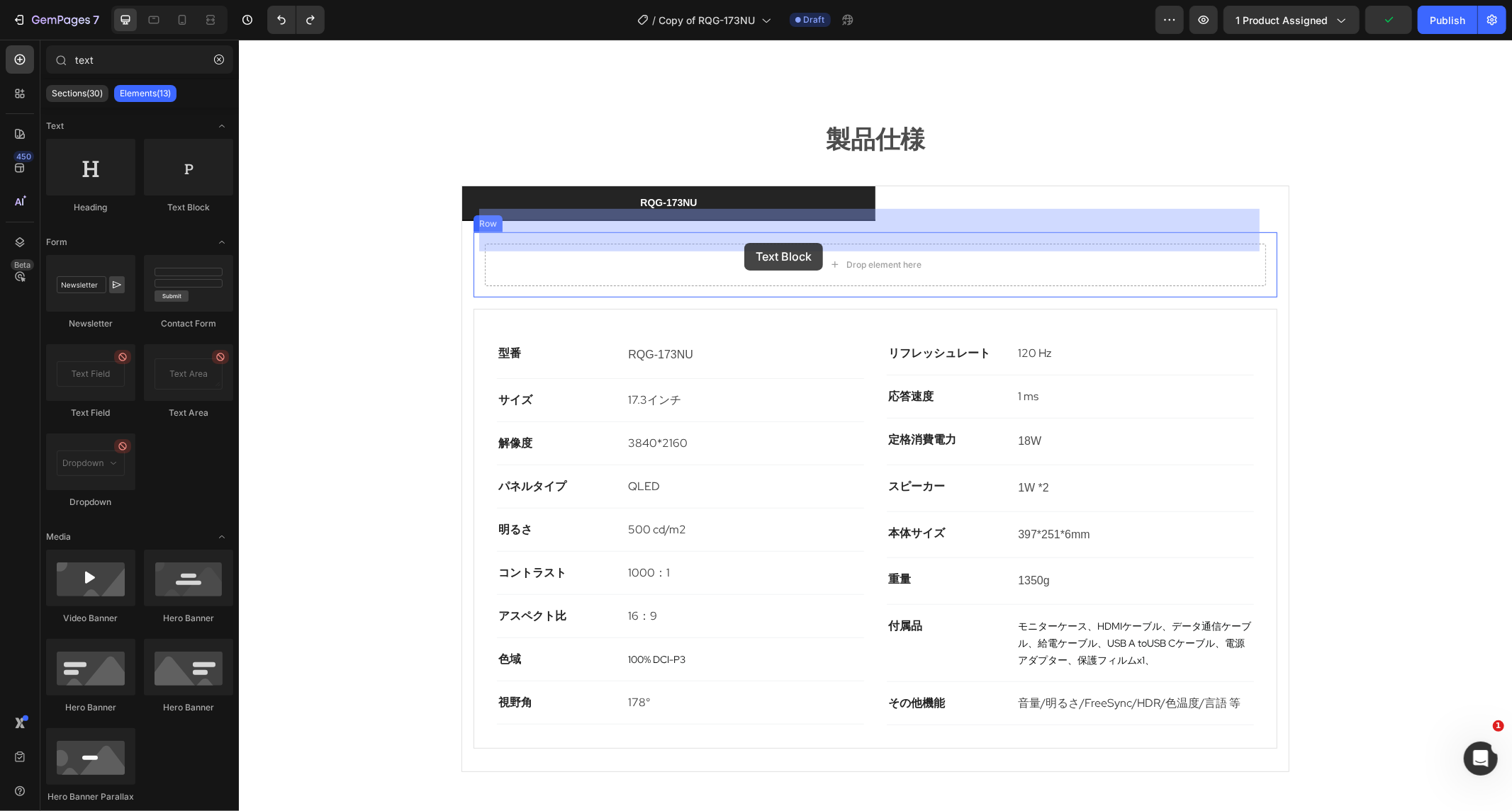
drag, startPoint x: 411, startPoint y: 205, endPoint x: 747, endPoint y: 242, distance: 338.0
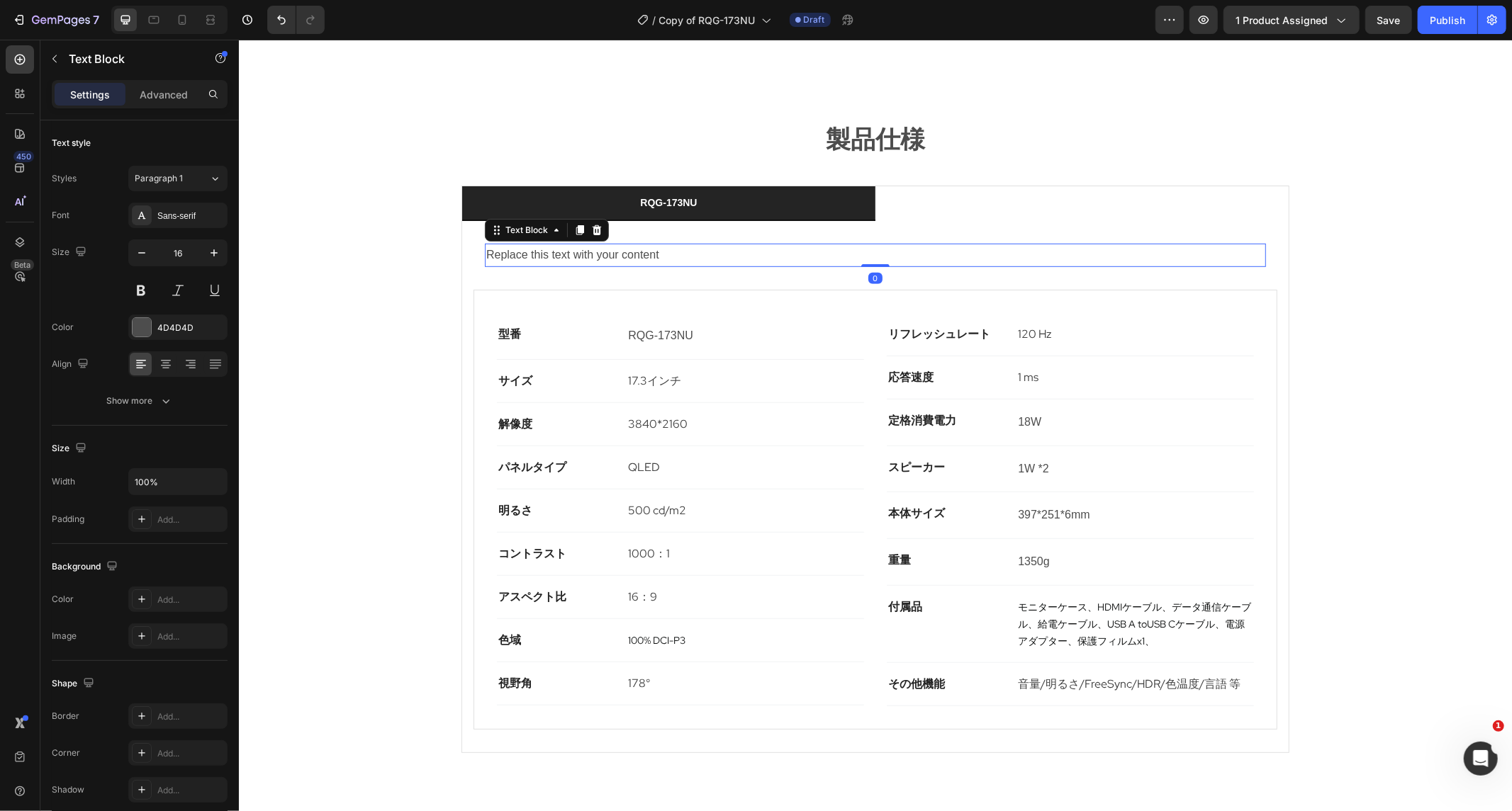
click at [828, 244] on p "Replace this text with your content" at bounding box center [874, 255] width 778 height 20
click at [570, 244] on p "RQG-173NU" at bounding box center [874, 255] width 778 height 20
click at [438, 238] on section "製品仕様 Text Block RQG-173NU RQG-173NU Text Block 0 Row 型番 Text block RQG-173NU Te…" at bounding box center [874, 439] width 874 height 695
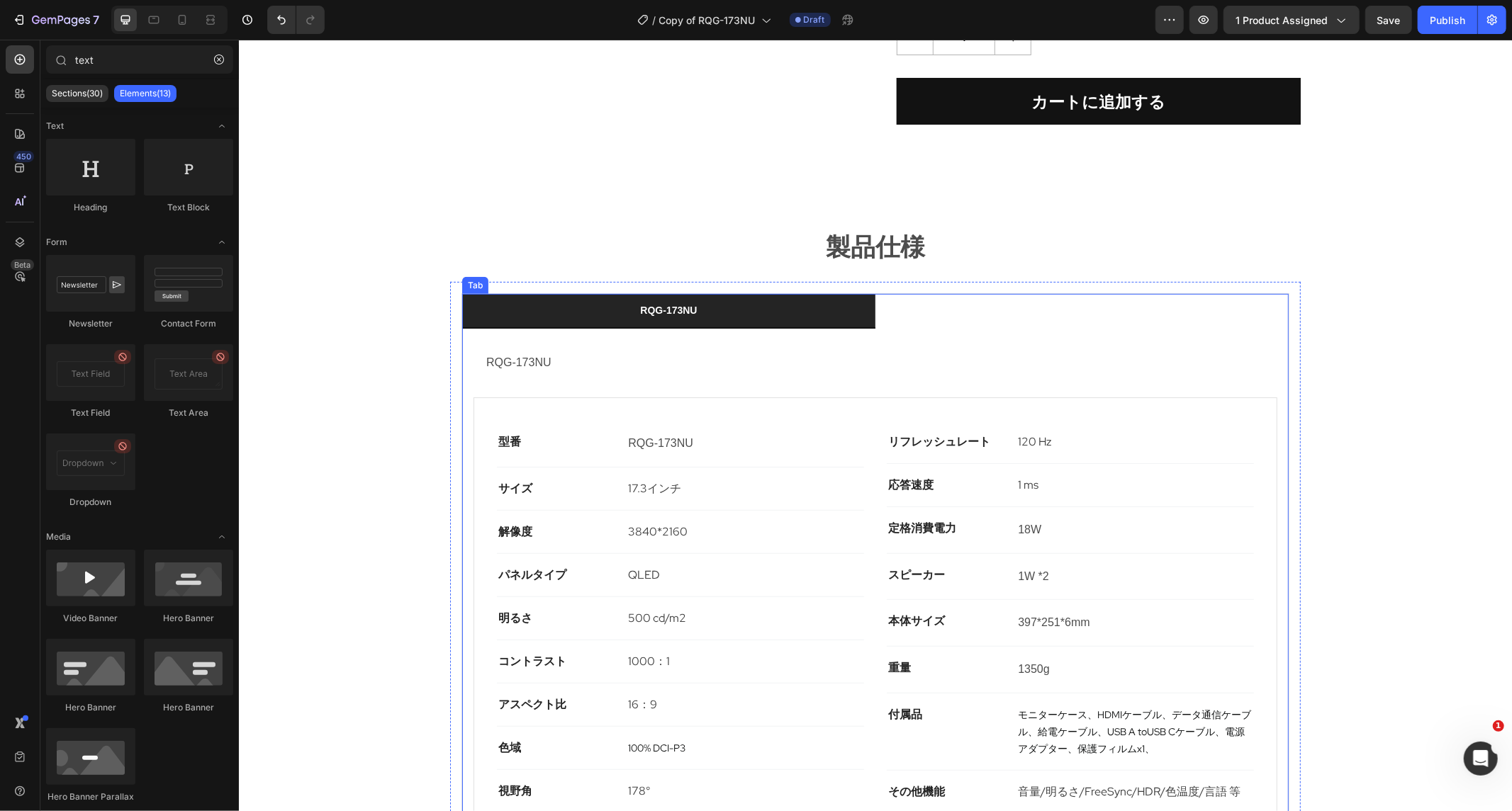
scroll to position [709, 0]
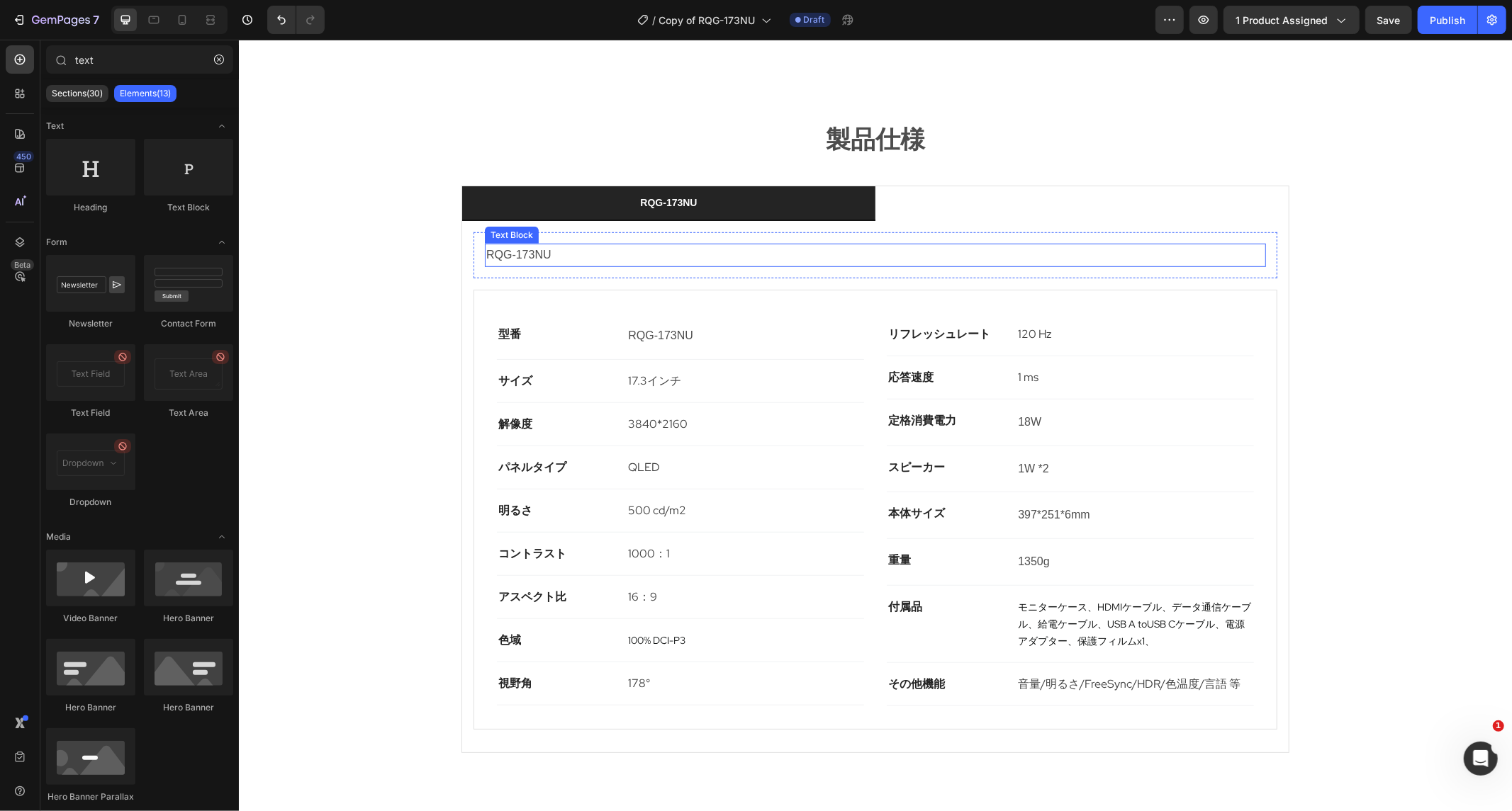
click at [583, 244] on p "RQG-173NU" at bounding box center [874, 255] width 778 height 20
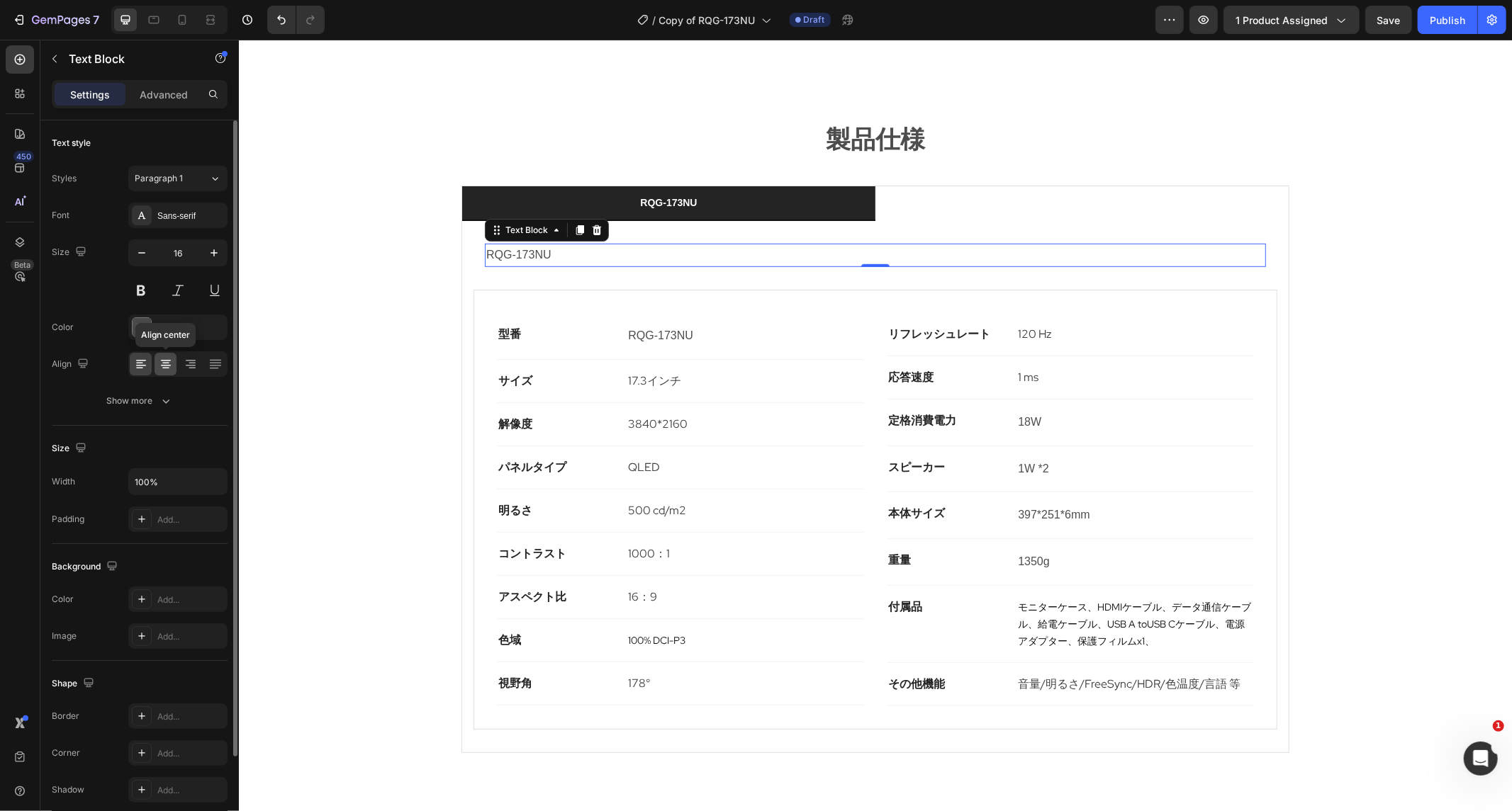
click at [171, 357] on icon at bounding box center [165, 364] width 14 height 14
click at [189, 406] on button "Show more" at bounding box center [140, 400] width 176 height 26
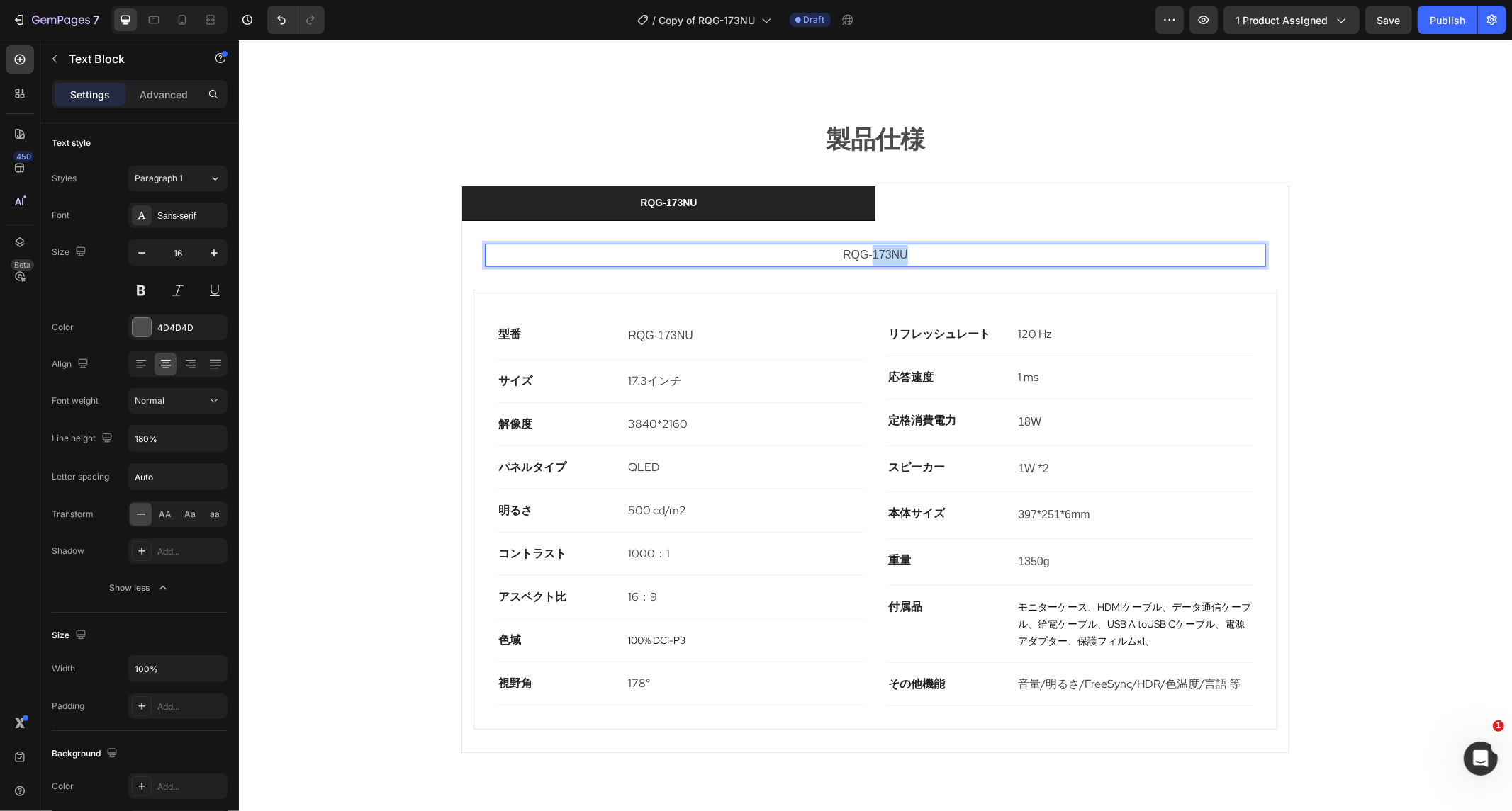
click at [863, 244] on p "RQG-173NU" at bounding box center [874, 255] width 778 height 20
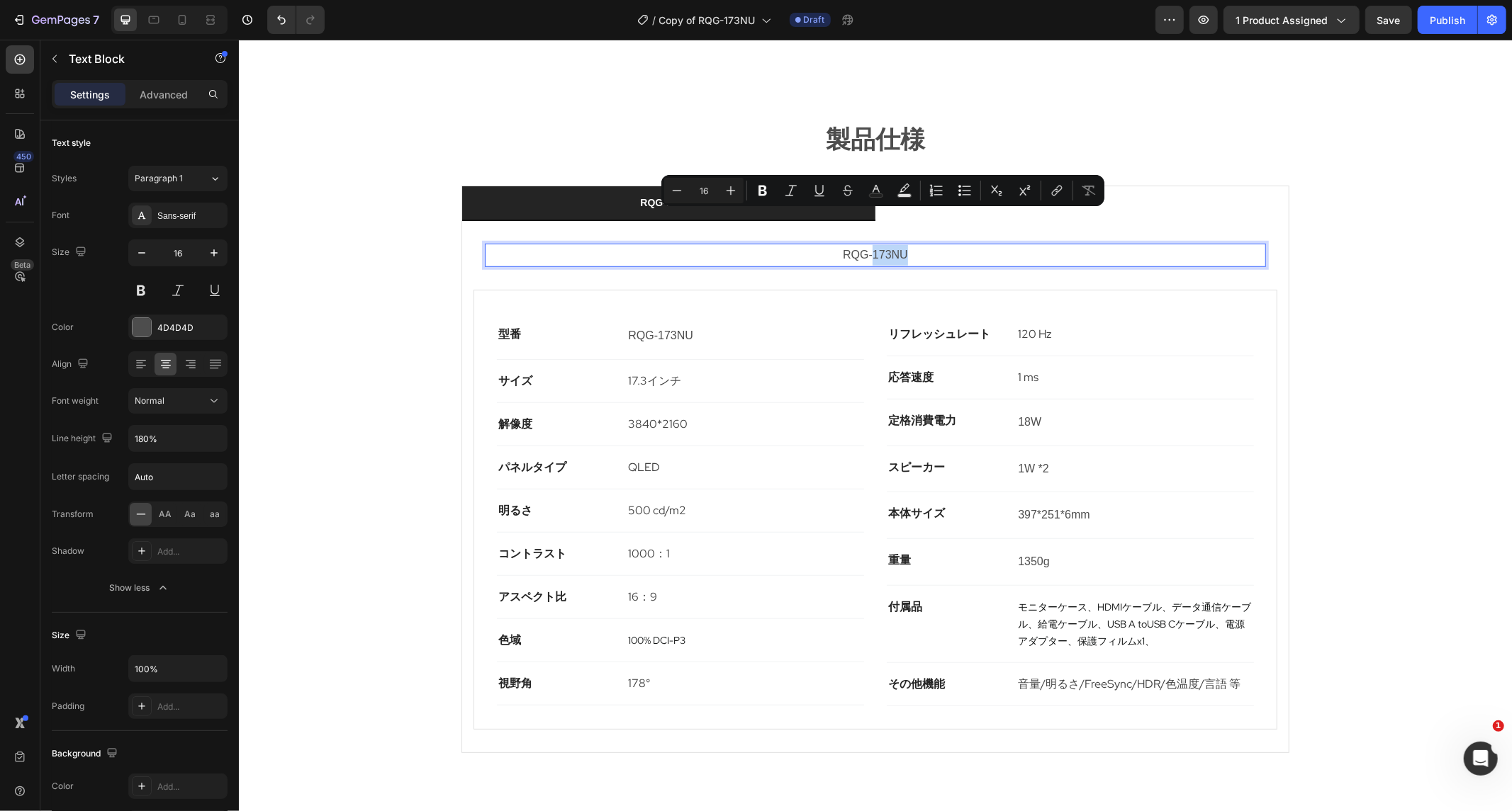
click at [863, 244] on p "RQG-173NU" at bounding box center [874, 255] width 778 height 20
click at [863, 190] on icon "Editor contextual toolbar" at bounding box center [862, 190] width 14 height 14
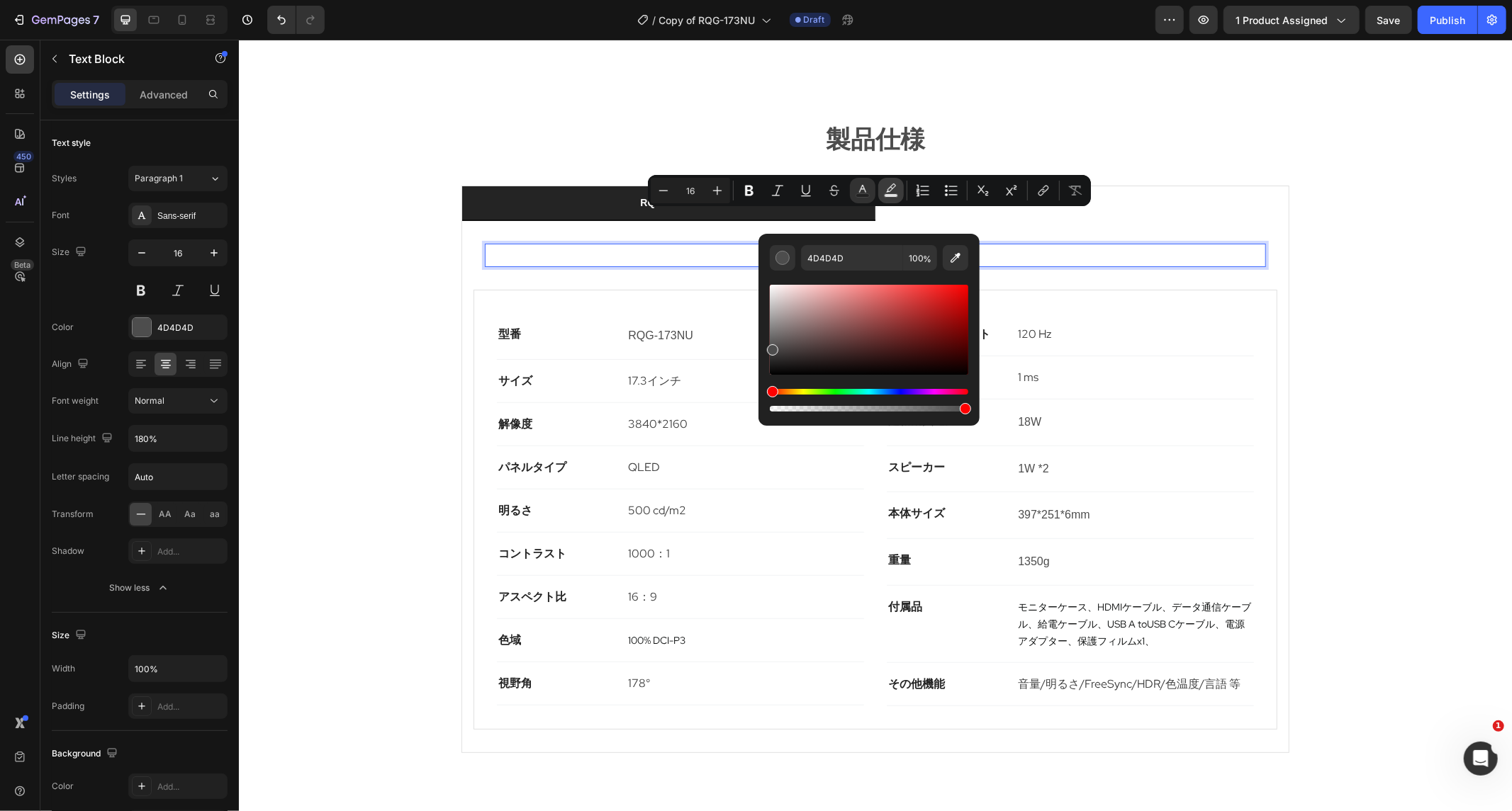
click at [882, 190] on button "Text Background Color" at bounding box center [890, 190] width 26 height 26
type input "000000"
type input "77"
type input "FFFFFF"
drag, startPoint x: 1079, startPoint y: 348, endPoint x: 736, endPoint y: 266, distance: 352.7
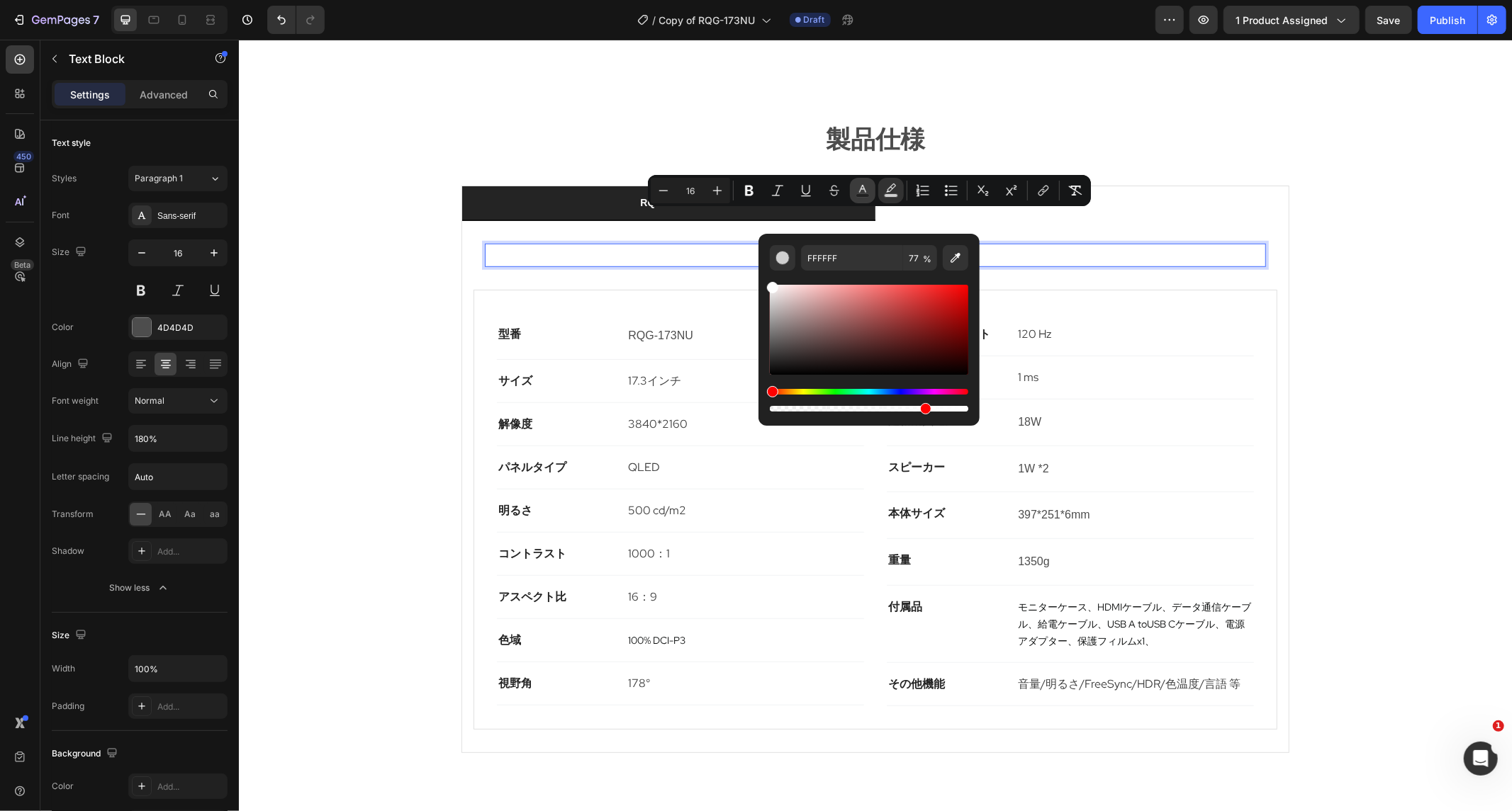
click at [868, 188] on icon "Editor contextual toolbar" at bounding box center [862, 190] width 14 height 14
drag, startPoint x: 1043, startPoint y: 360, endPoint x: 756, endPoint y: 270, distance: 300.8
type input "FFFFFF"
click at [743, 244] on p "RQG-173NU" at bounding box center [874, 255] width 778 height 20
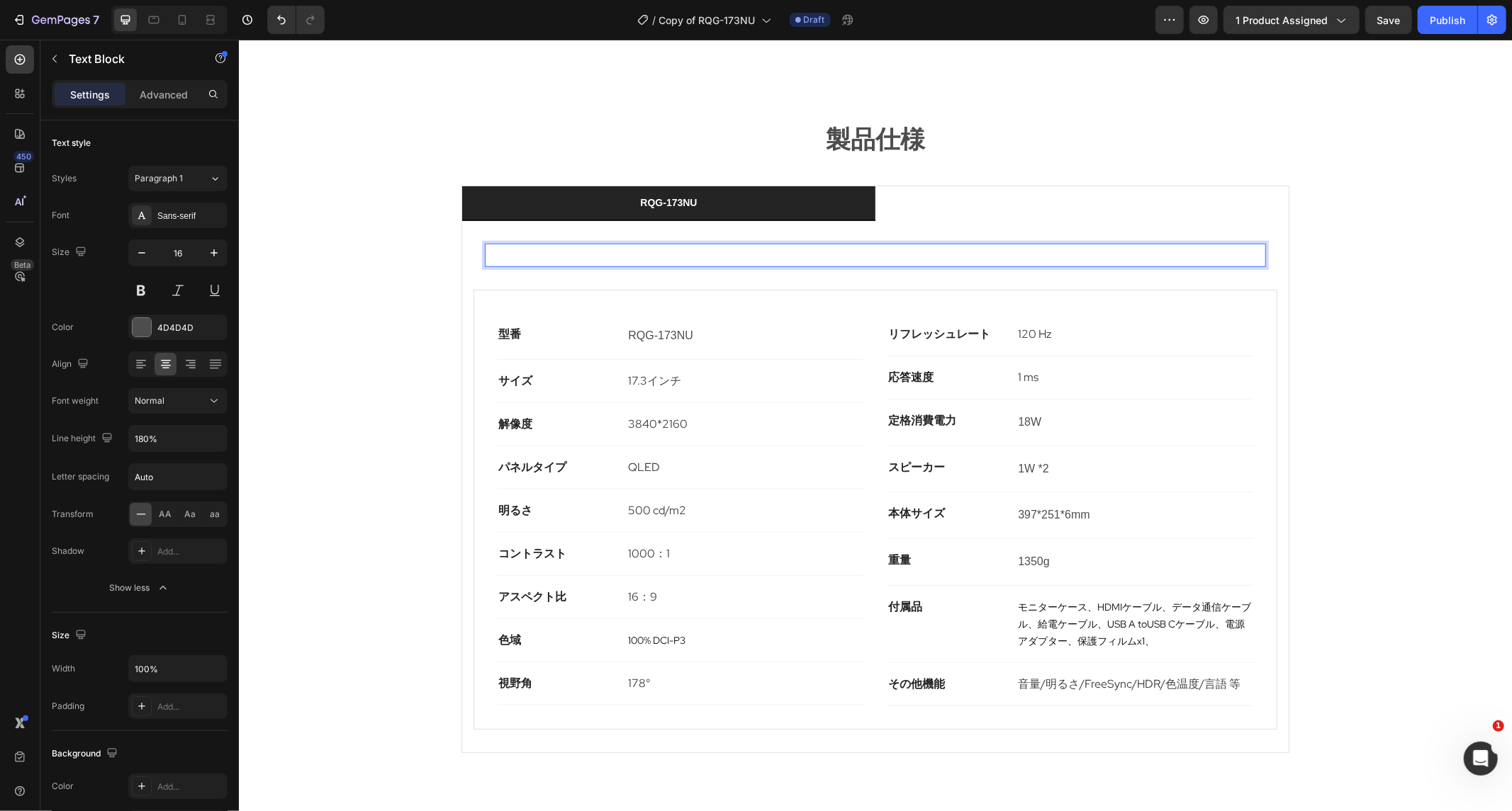
click at [743, 244] on p "RQG-173NU" at bounding box center [874, 255] width 778 height 20
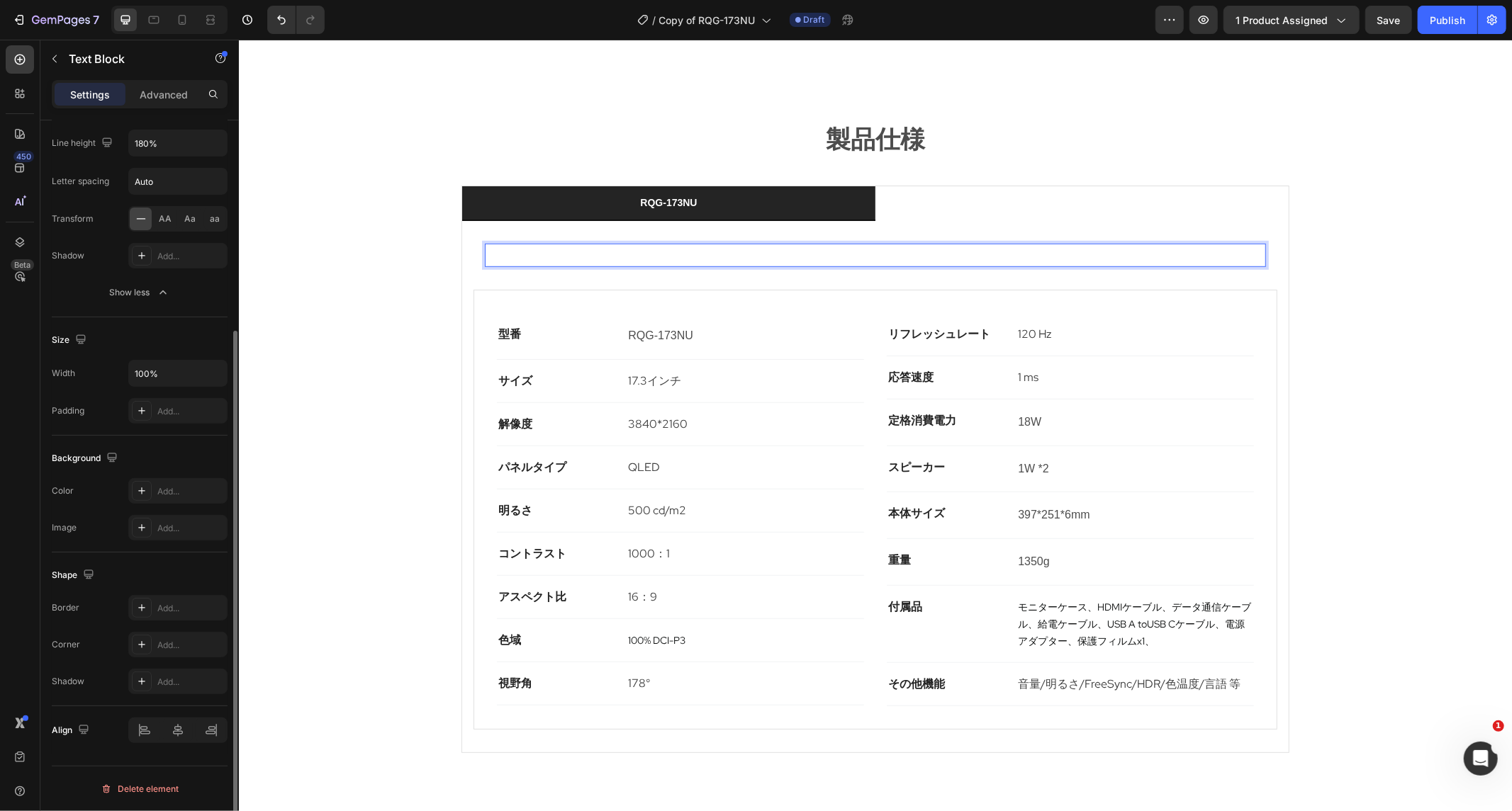
scroll to position [0, 0]
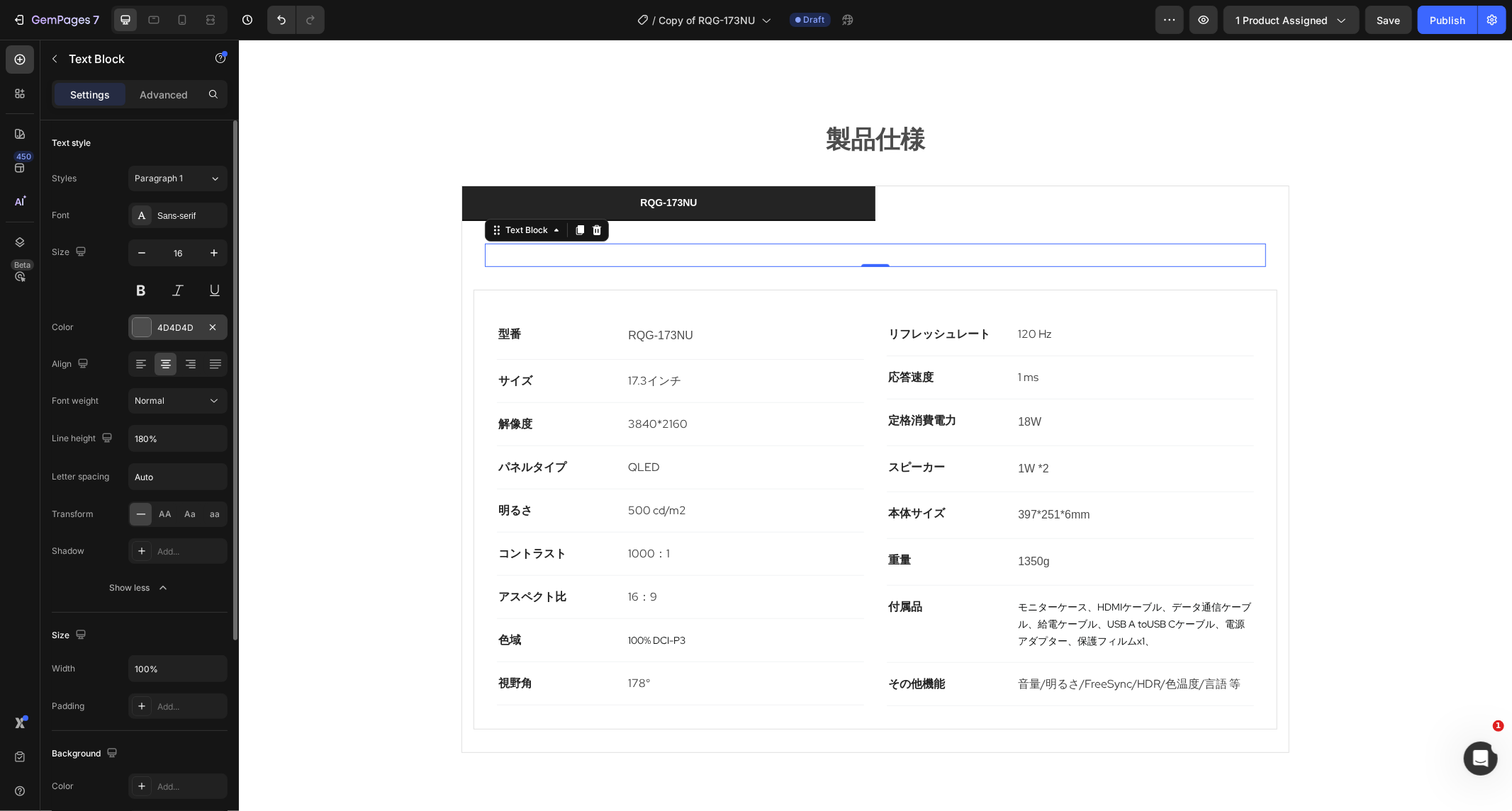
click at [150, 331] on div at bounding box center [141, 327] width 18 height 18
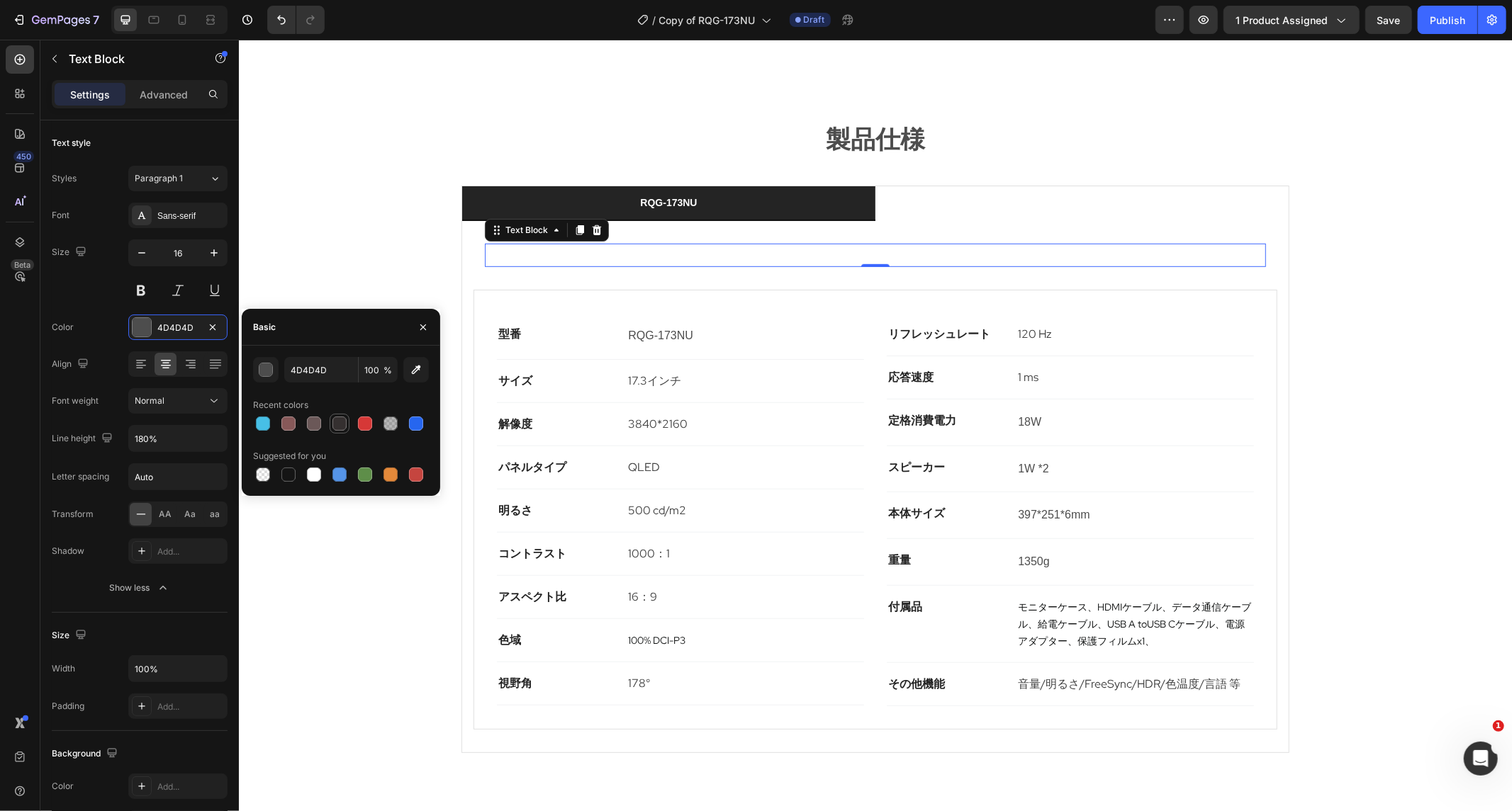
click at [341, 425] on div at bounding box center [339, 423] width 14 height 14
click at [289, 473] on div at bounding box center [288, 474] width 14 height 14
type input "151515"
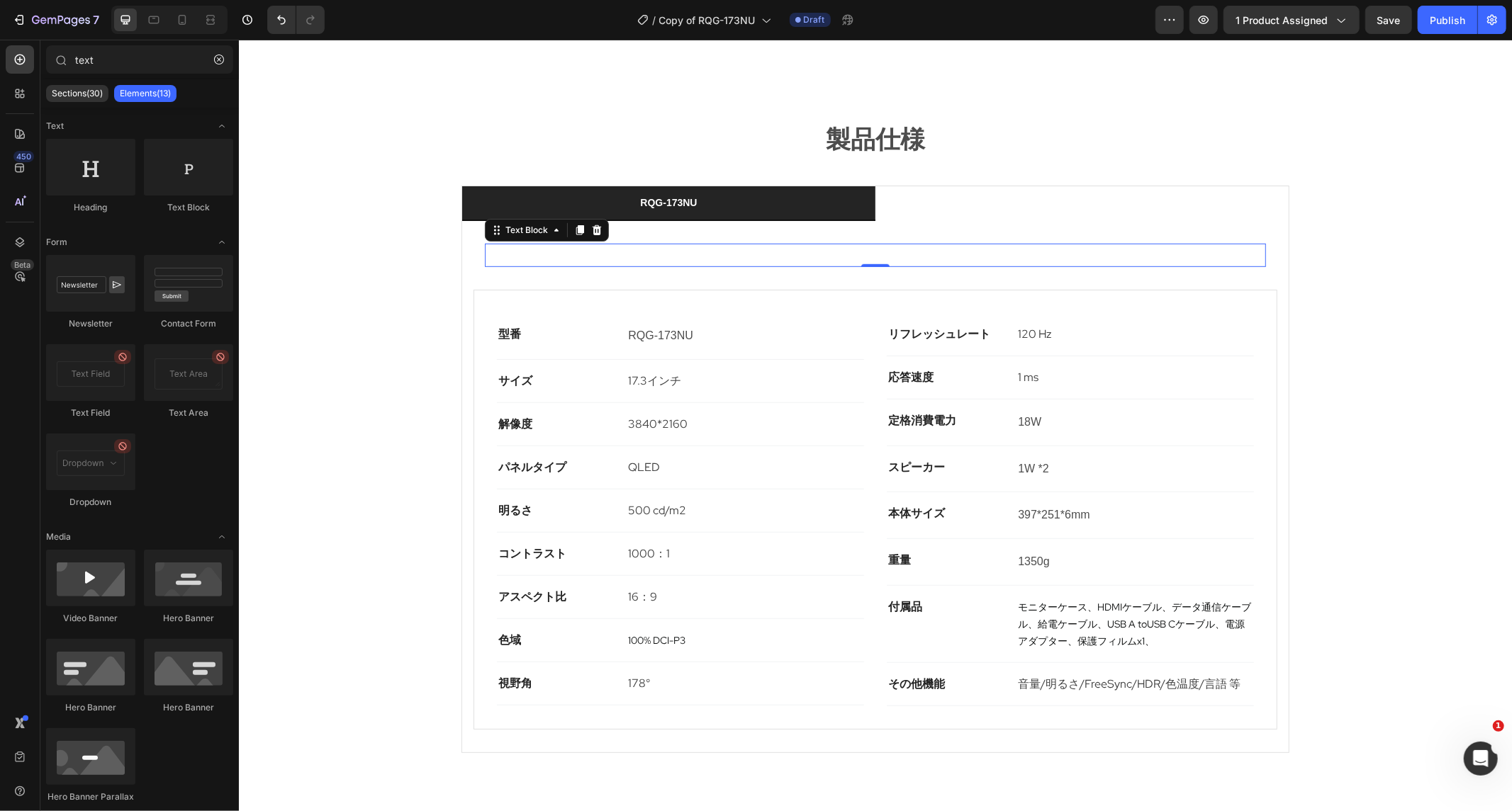
click at [606, 232] on div "RQG-173NU Text Block Row" at bounding box center [875, 255] width 804 height 46
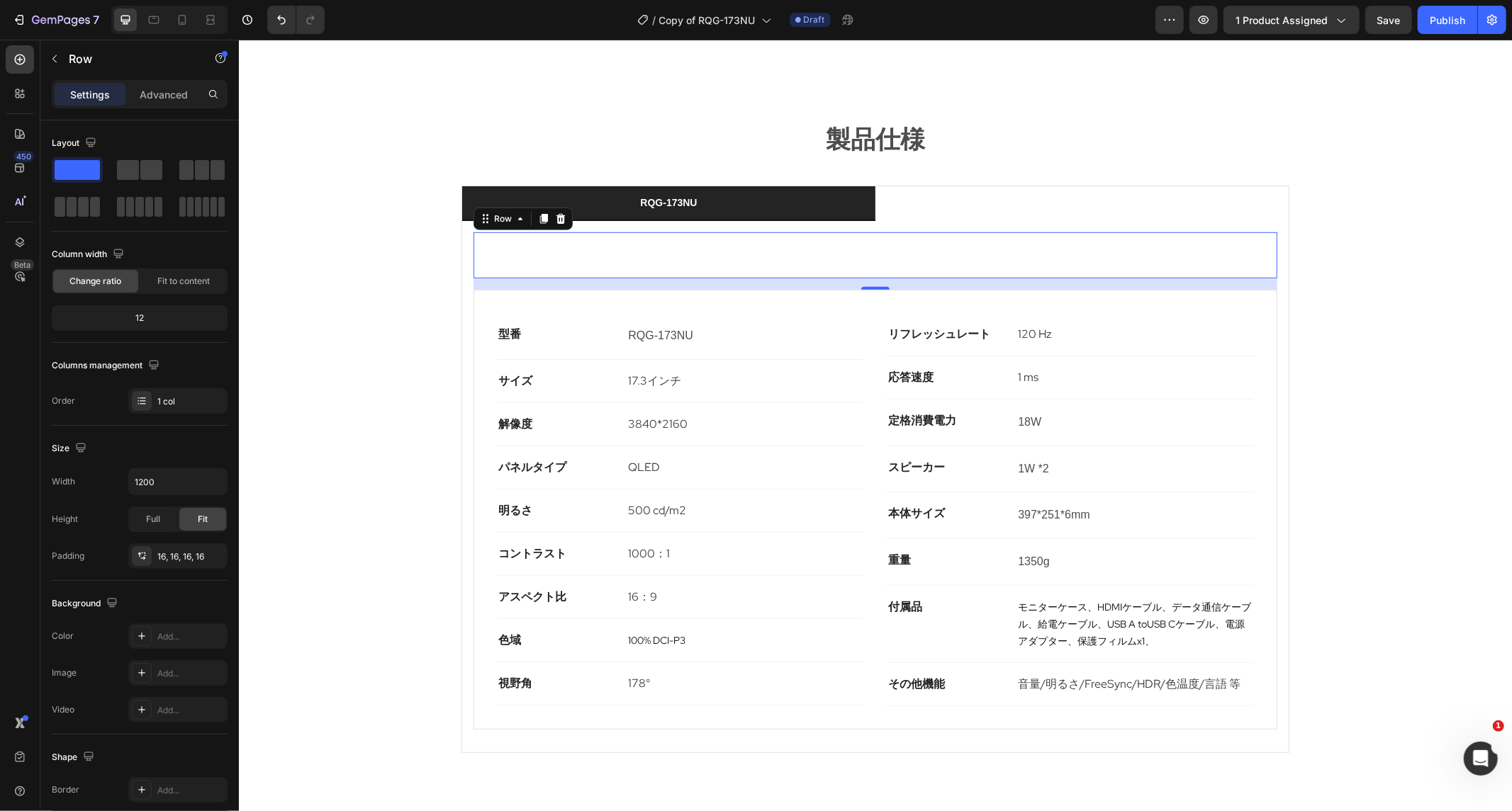
click at [565, 233] on div "RQG-173NU Text Block Row 16" at bounding box center [875, 255] width 804 height 46
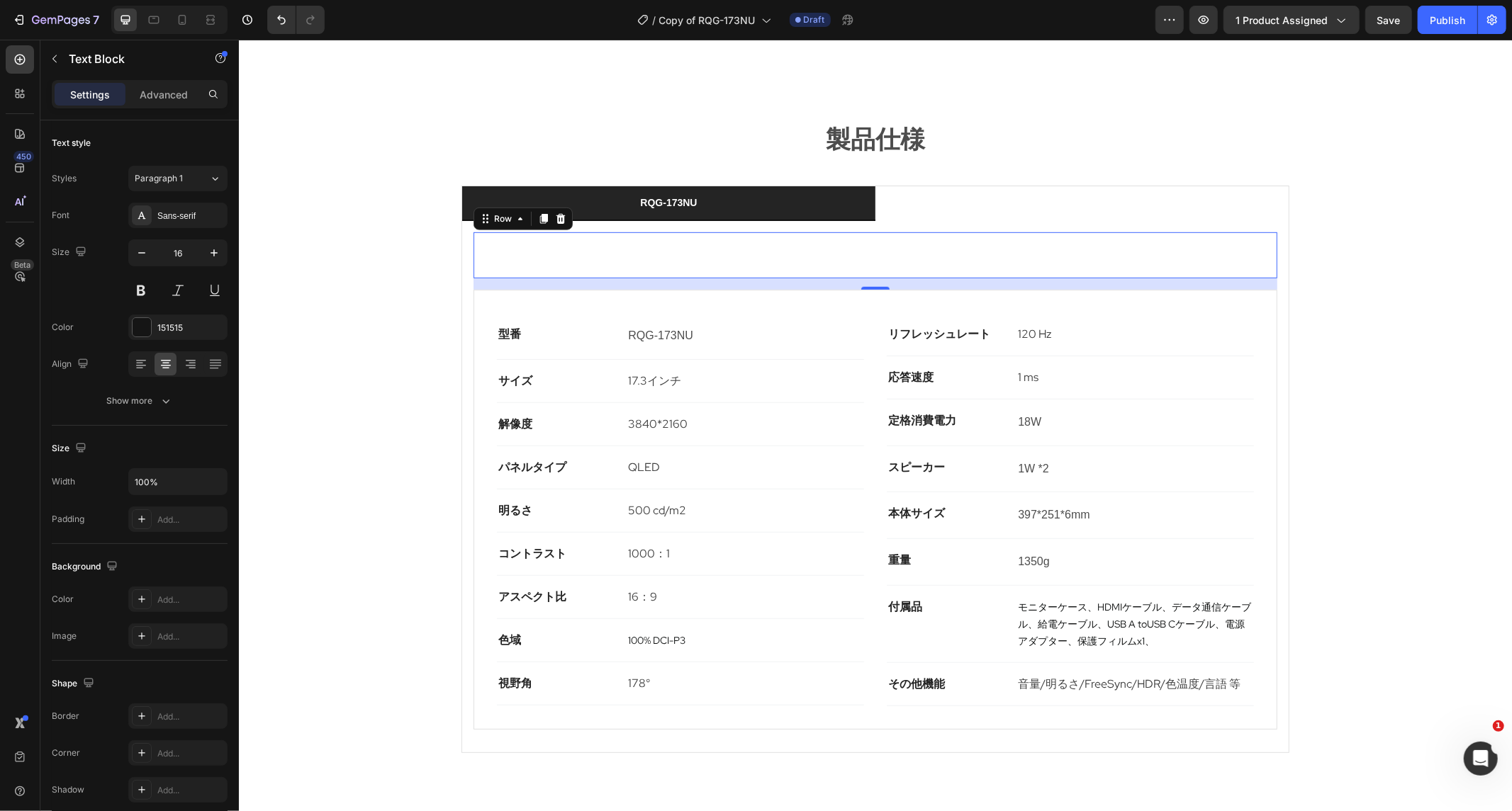
click at [573, 244] on p "RQG-173NU" at bounding box center [874, 255] width 778 height 20
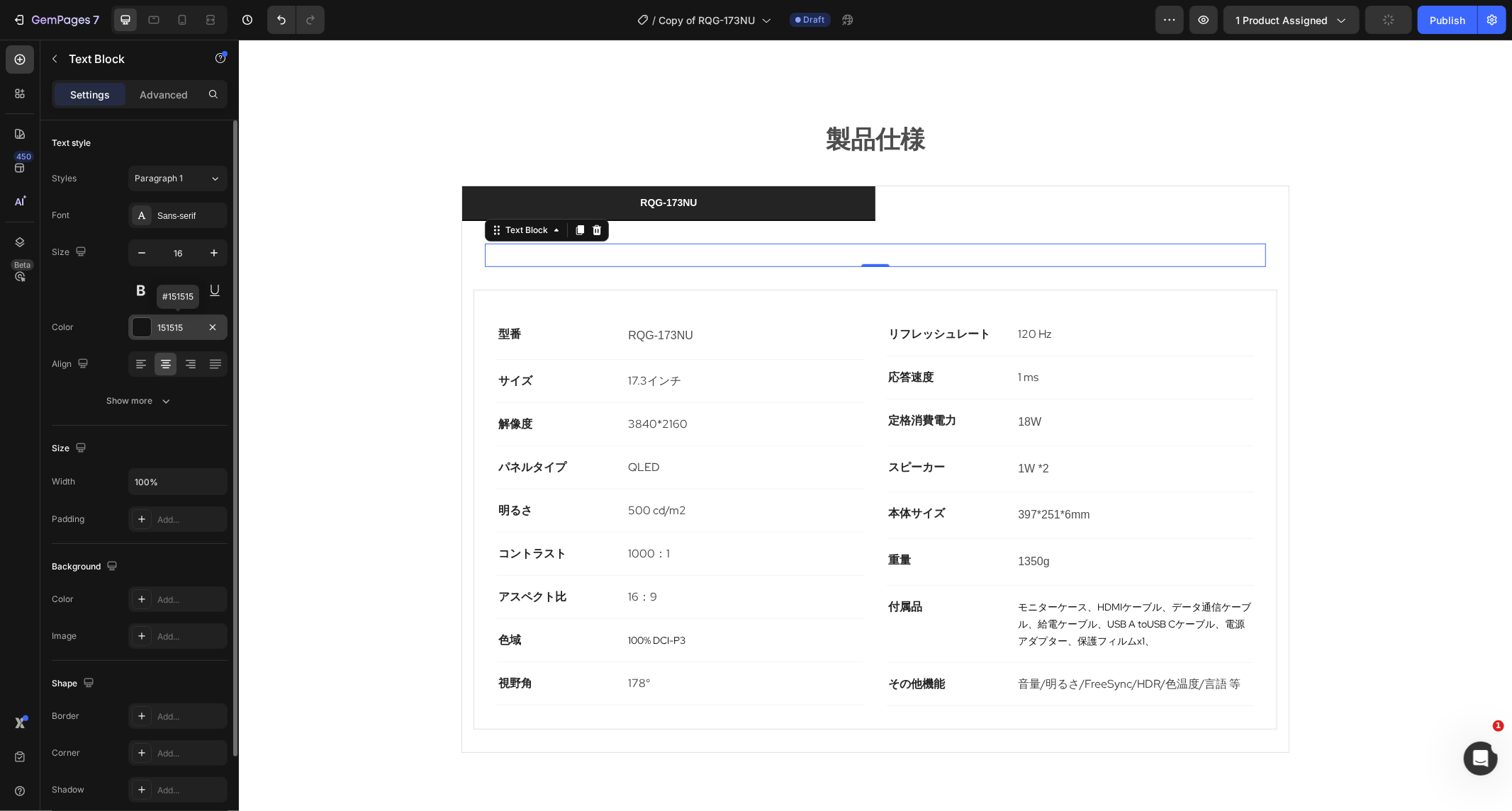
click at [175, 337] on div "151515" at bounding box center [178, 327] width 100 height 26
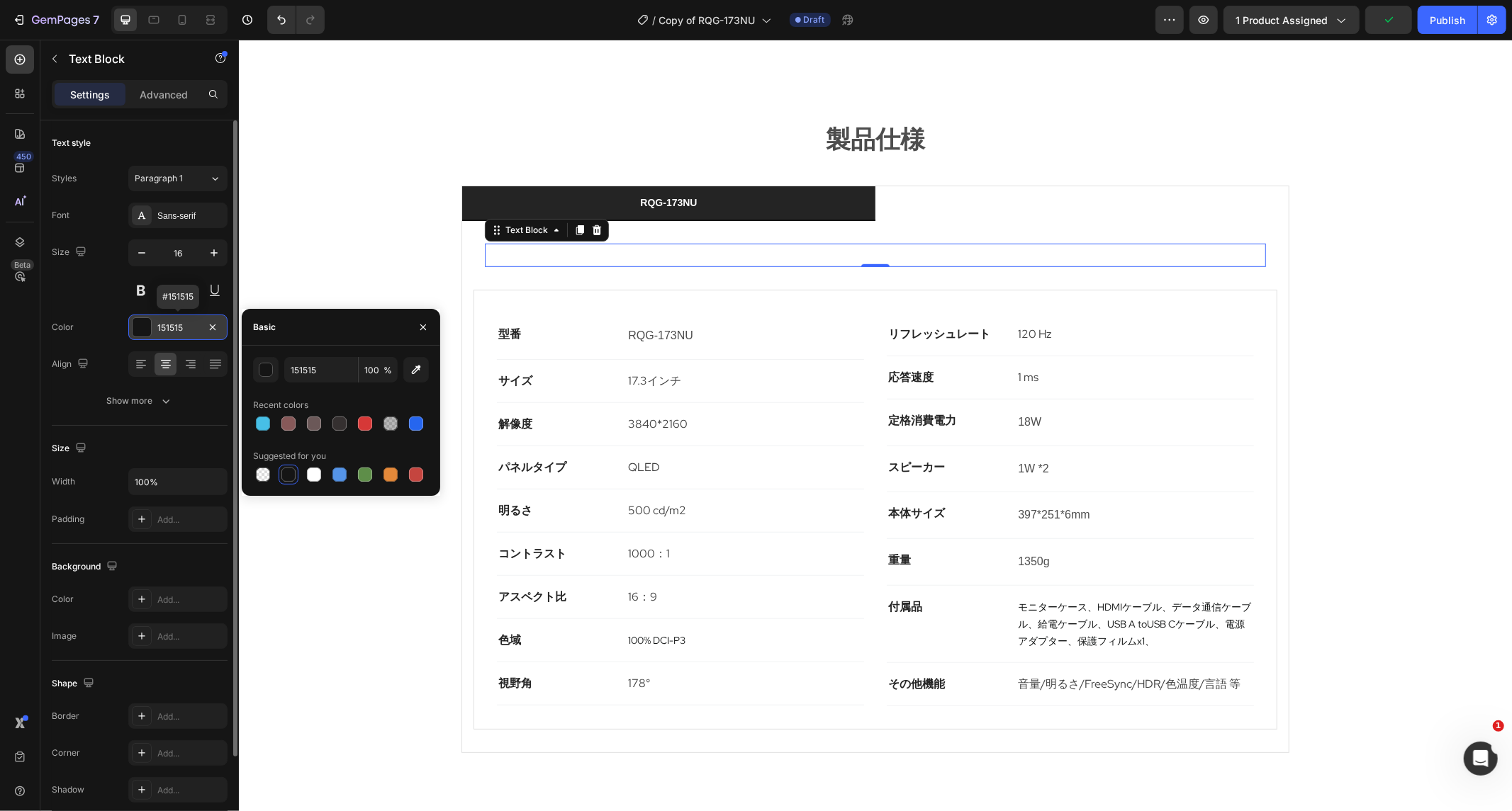
click at [175, 334] on div "151515" at bounding box center [178, 328] width 41 height 12
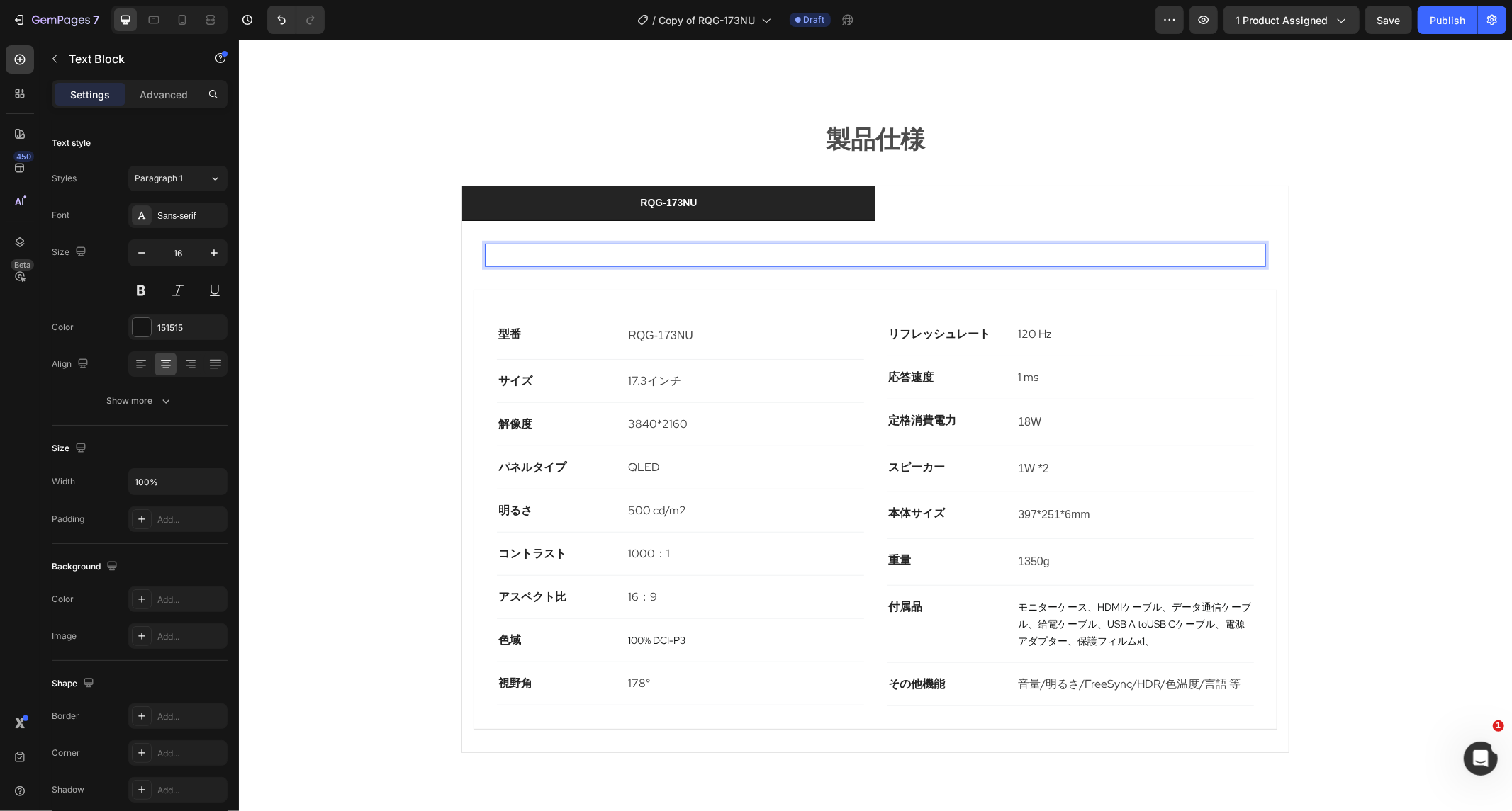
click at [754, 244] on p "RQG-173NU" at bounding box center [874, 255] width 778 height 20
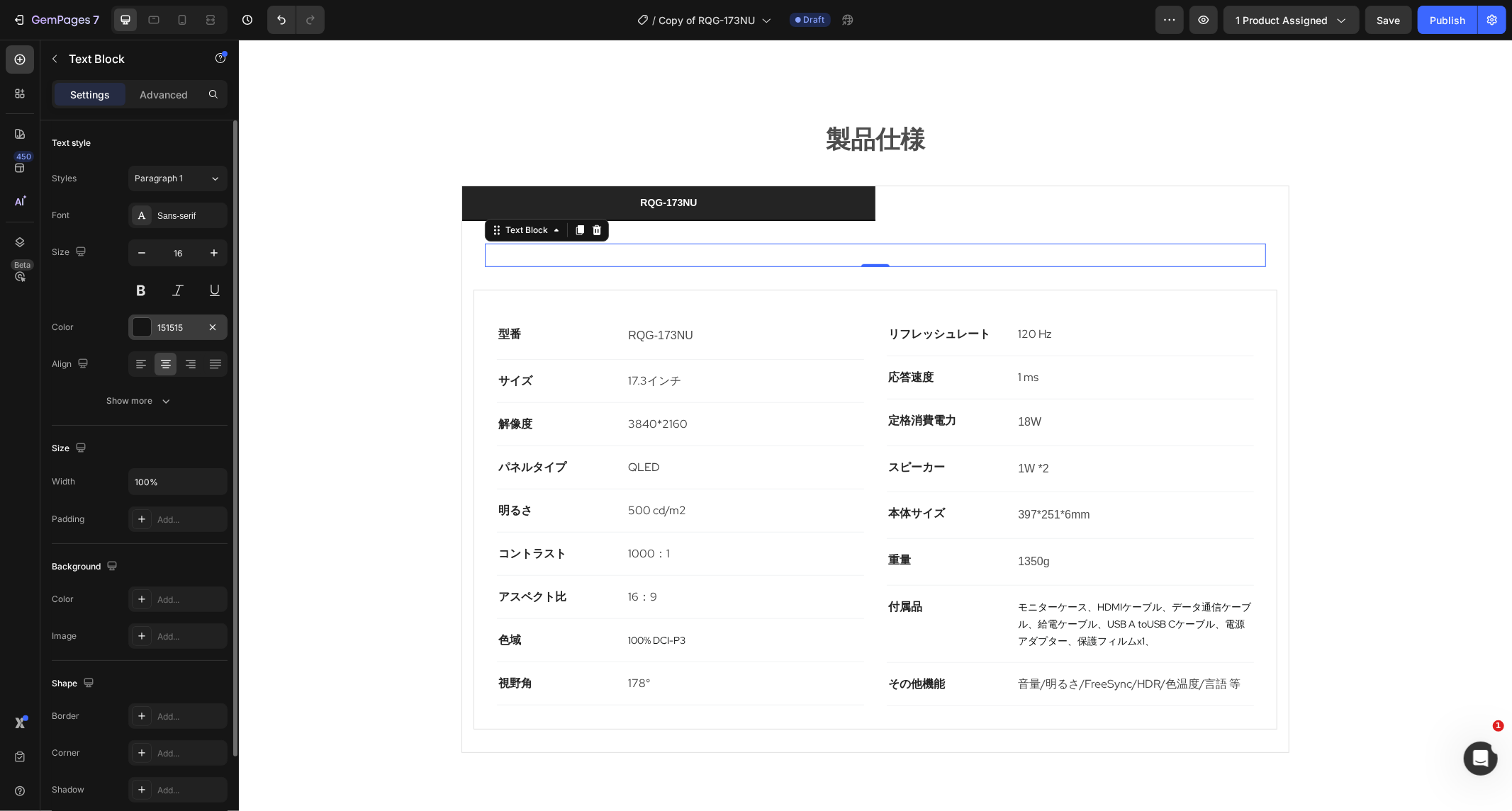
click at [146, 332] on div at bounding box center [141, 327] width 18 height 18
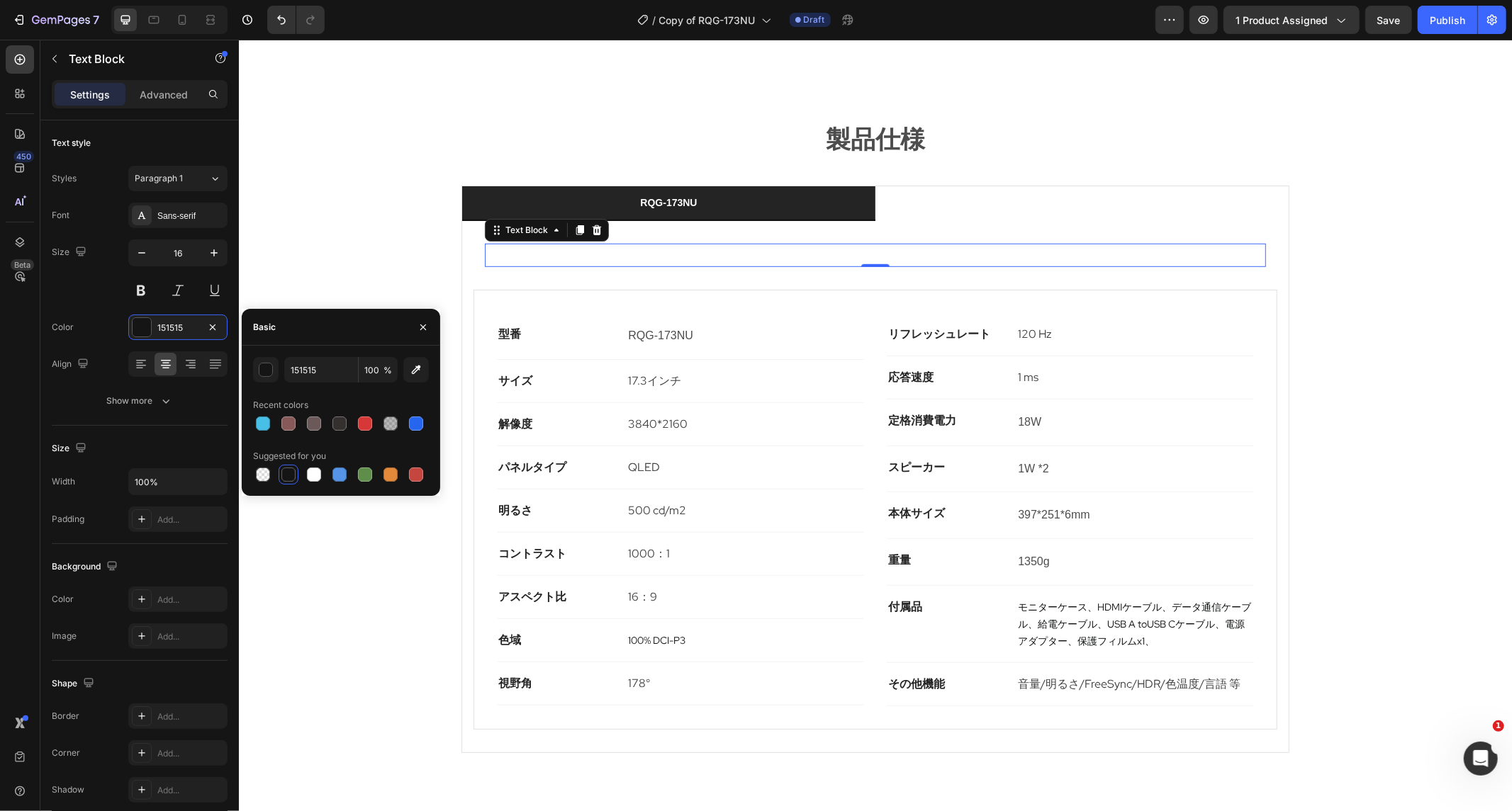
click at [294, 473] on div at bounding box center [288, 474] width 14 height 14
click at [531, 223] on div "Text Block" at bounding box center [526, 229] width 48 height 12
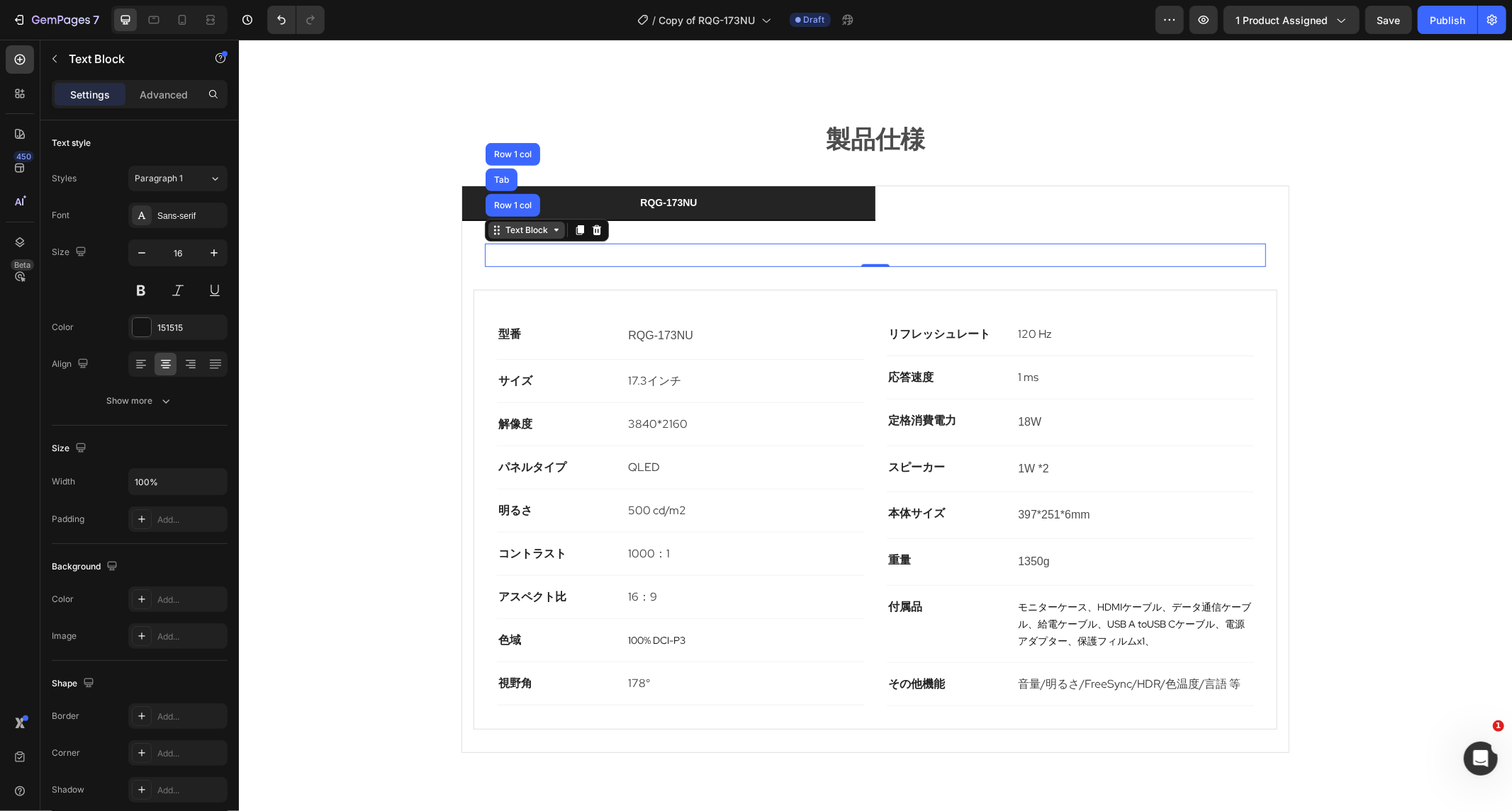
click at [529, 223] on div "Text Block" at bounding box center [526, 229] width 48 height 12
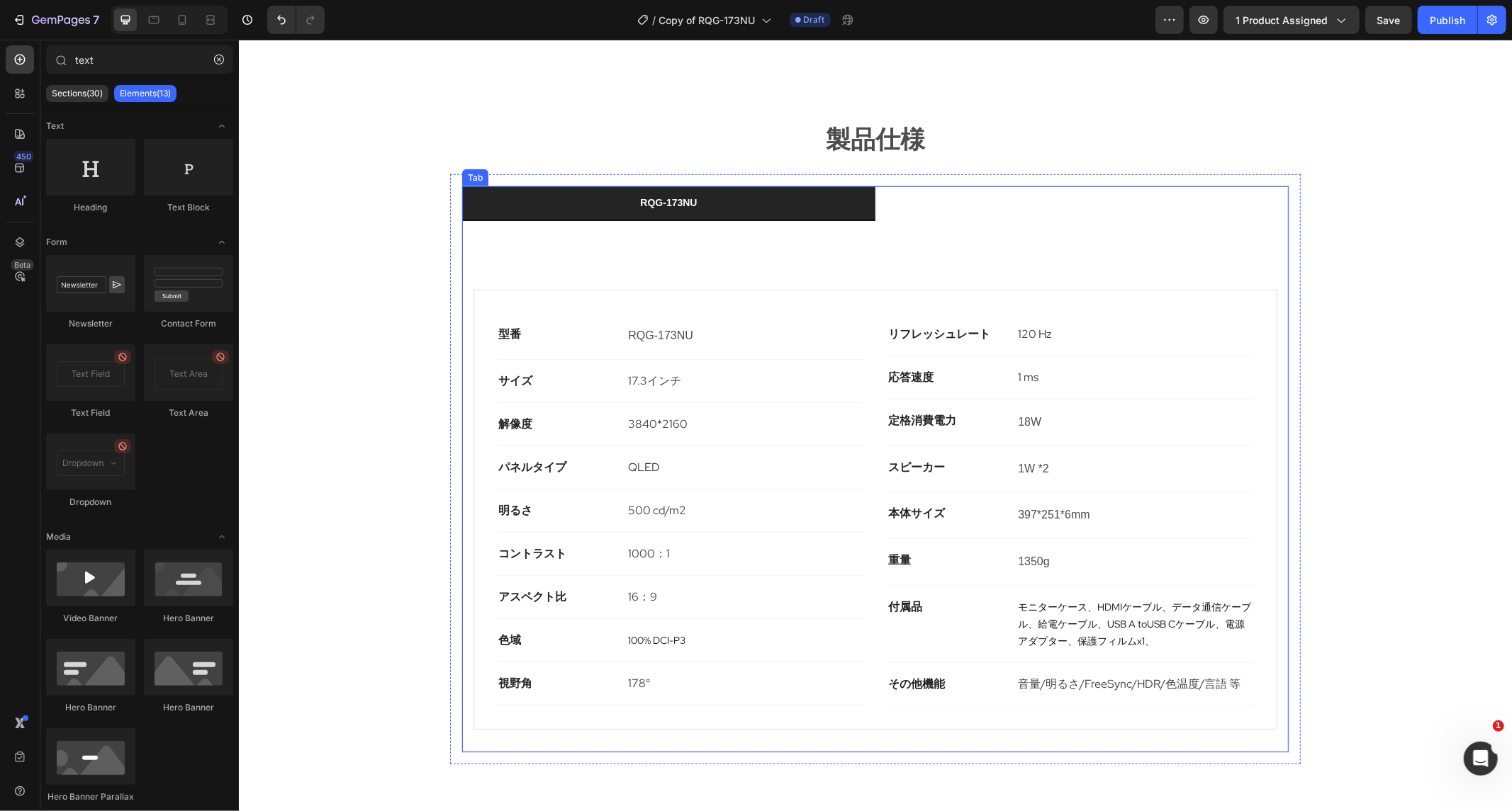
click at [981, 186] on ul "RQG-173NU" at bounding box center [874, 203] width 827 height 34
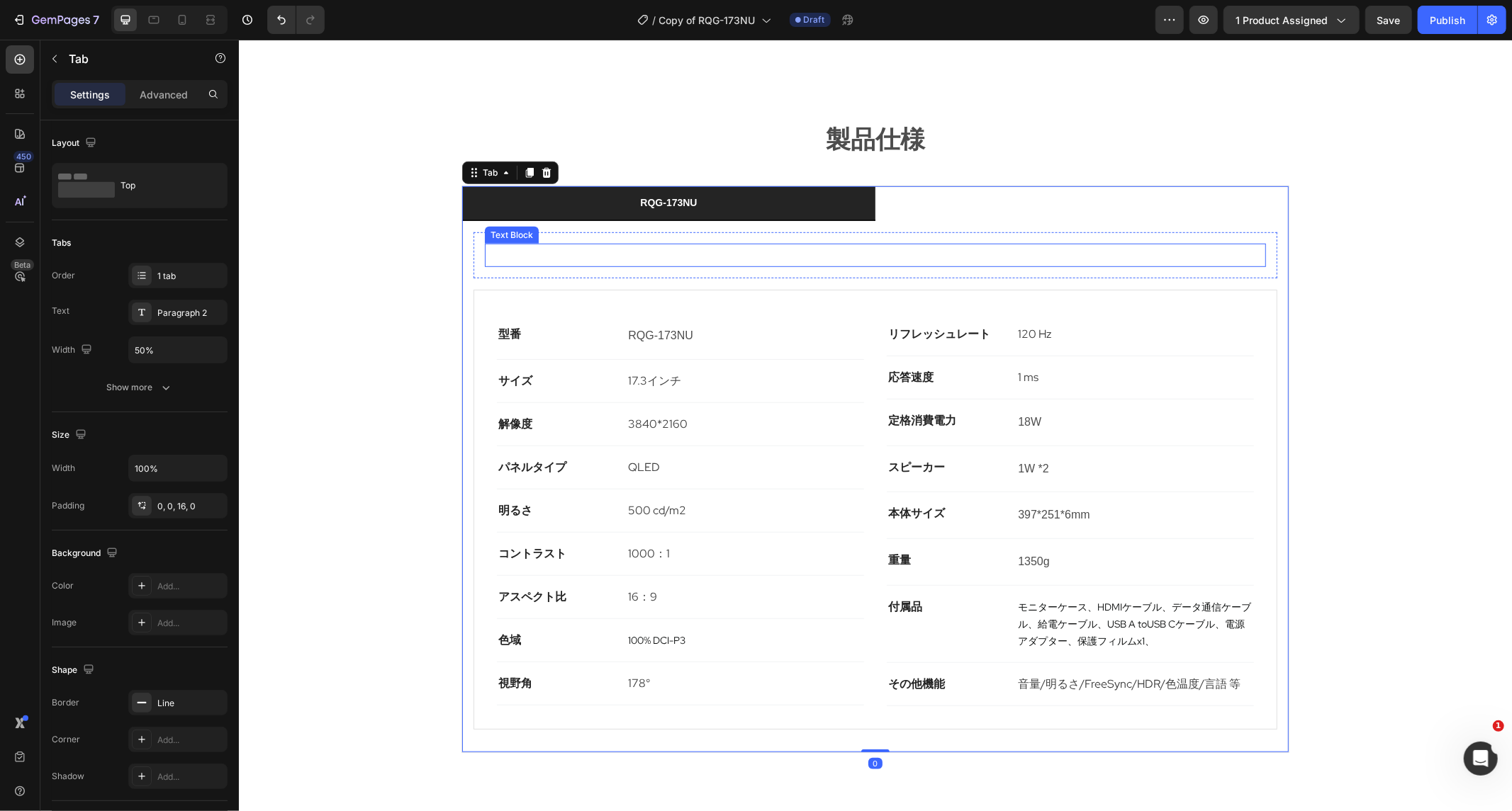
click at [880, 248] on span "RQG-173NU" at bounding box center [874, 254] width 65 height 12
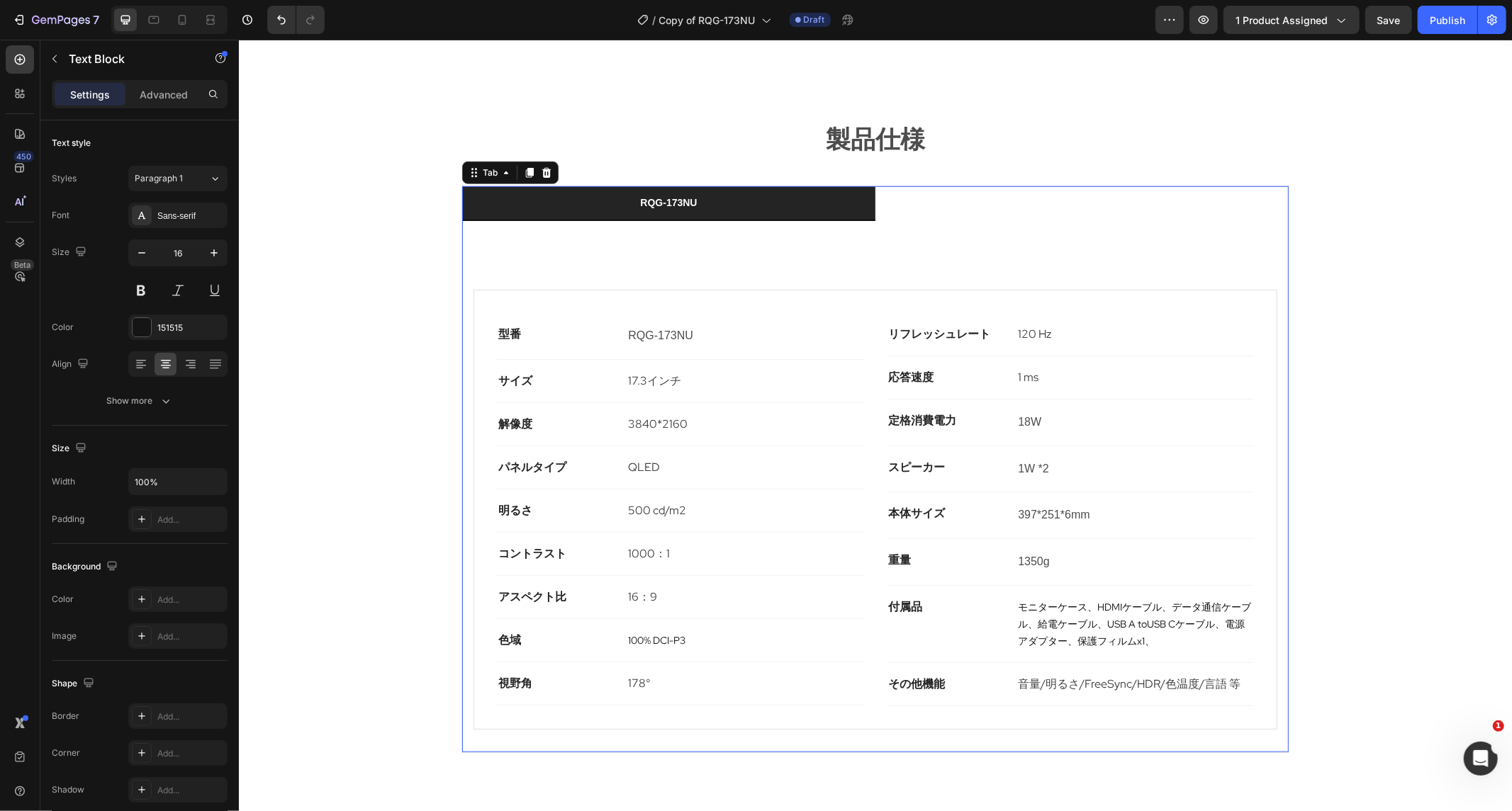
click at [854, 220] on div "RQG-173NU Text Block Row 型番 Text block RQG-173NU Text Block Row サイズ Text block …" at bounding box center [874, 480] width 827 height 520
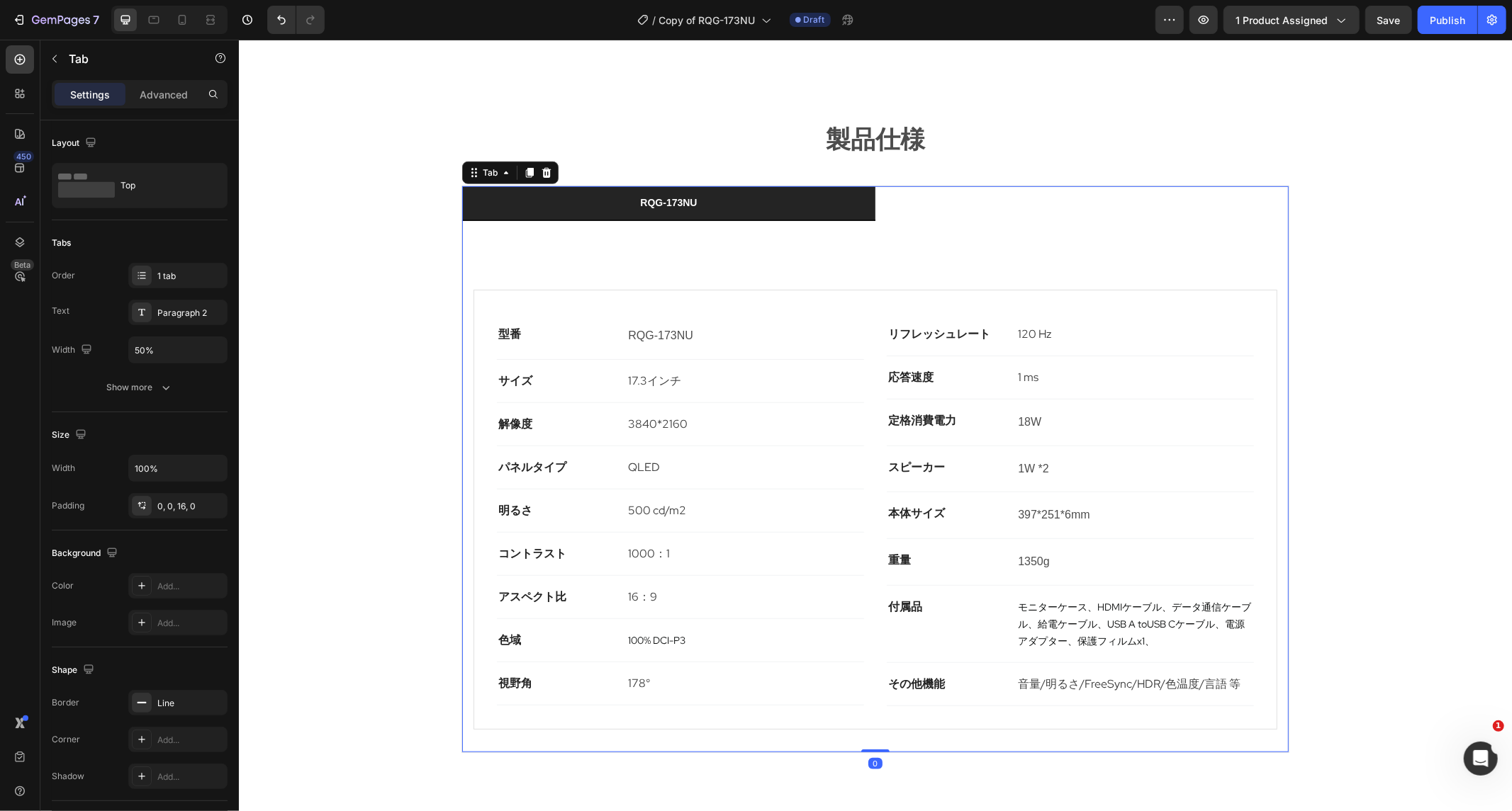
click at [854, 186] on li "RQG-173NU" at bounding box center [668, 203] width 413 height 34
click at [894, 186] on ul "RQG-173NU" at bounding box center [874, 203] width 827 height 34
click at [899, 186] on ul "RQG-173NU" at bounding box center [874, 203] width 827 height 34
